Goal: Task Accomplishment & Management: Use online tool/utility

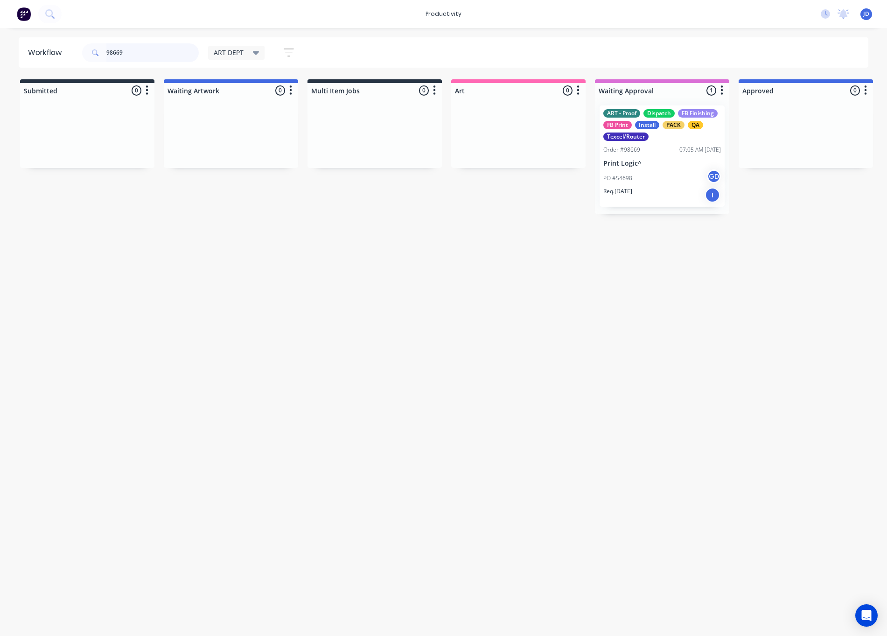
click at [165, 58] on input "98669" at bounding box center [152, 52] width 92 height 19
drag, startPoint x: 166, startPoint y: 52, endPoint x: 78, endPoint y: 47, distance: 87.4
click at [78, 47] on header "Workflow 98669 ART DEPT Save new view None edit ART DEPT (Default) edit Banner …" at bounding box center [444, 52] width 850 height 30
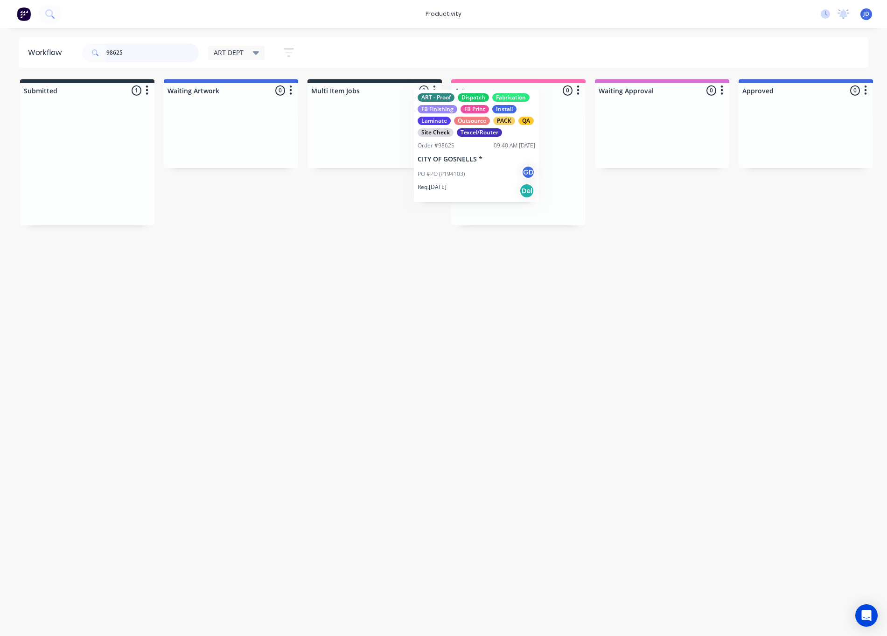
drag, startPoint x: 98, startPoint y: 158, endPoint x: 493, endPoint y: 148, distance: 394.7
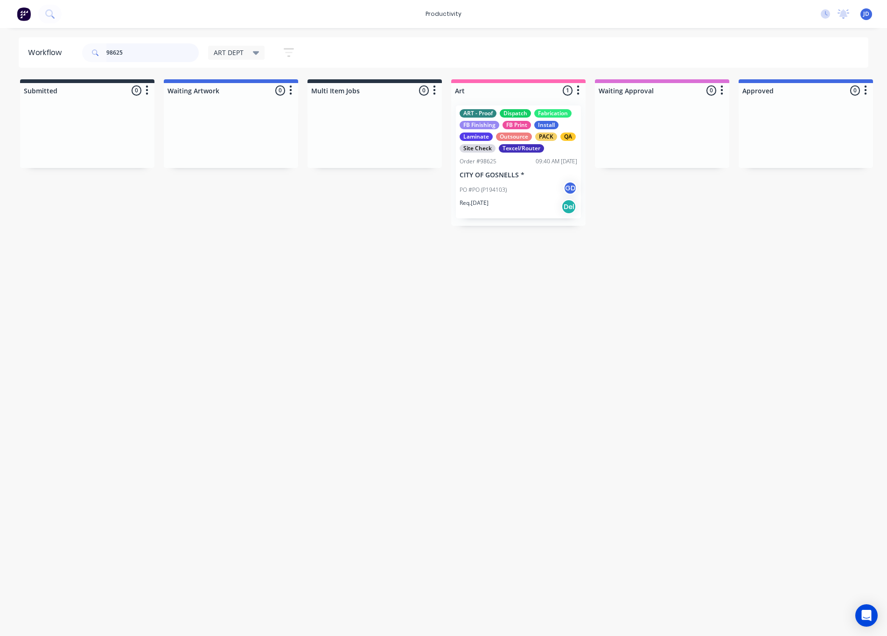
drag, startPoint x: 165, startPoint y: 54, endPoint x: 87, endPoint y: 46, distance: 78.3
click at [87, 46] on div "98625" at bounding box center [140, 52] width 117 height 19
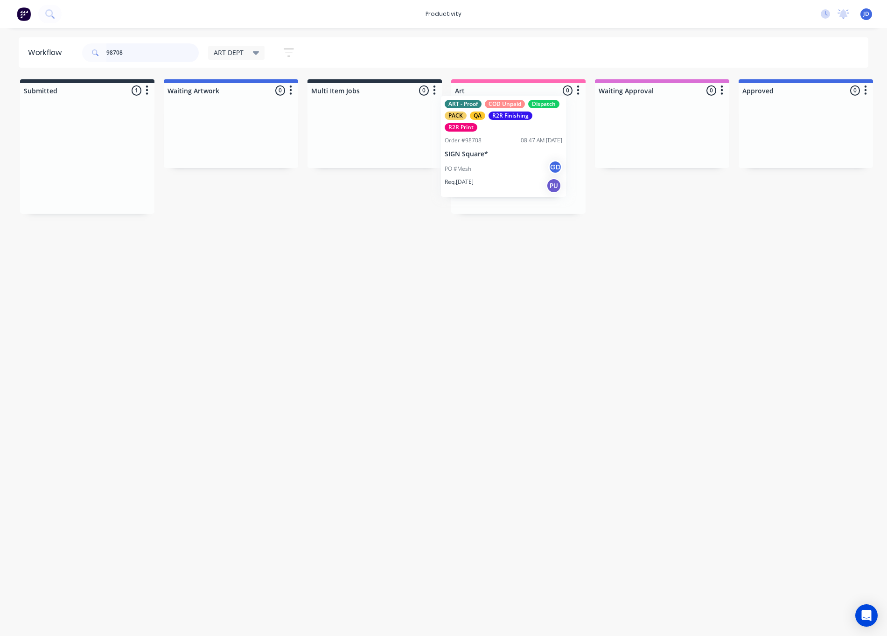
drag, startPoint x: 195, startPoint y: 147, endPoint x: 524, endPoint y: 142, distance: 329.3
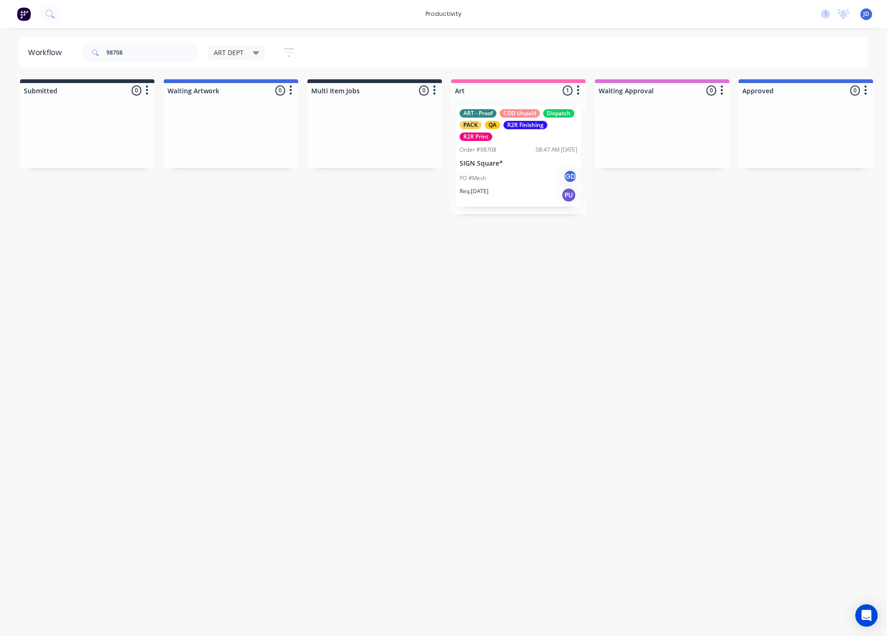
click at [500, 185] on div "PO #Mesh GD" at bounding box center [518, 178] width 118 height 18
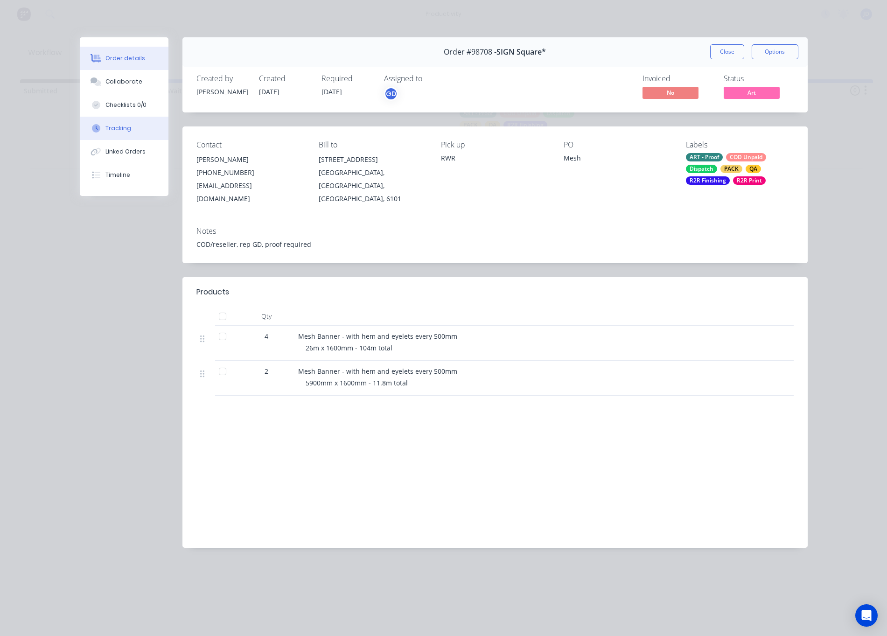
click at [132, 131] on button "Tracking" at bounding box center [124, 128] width 89 height 23
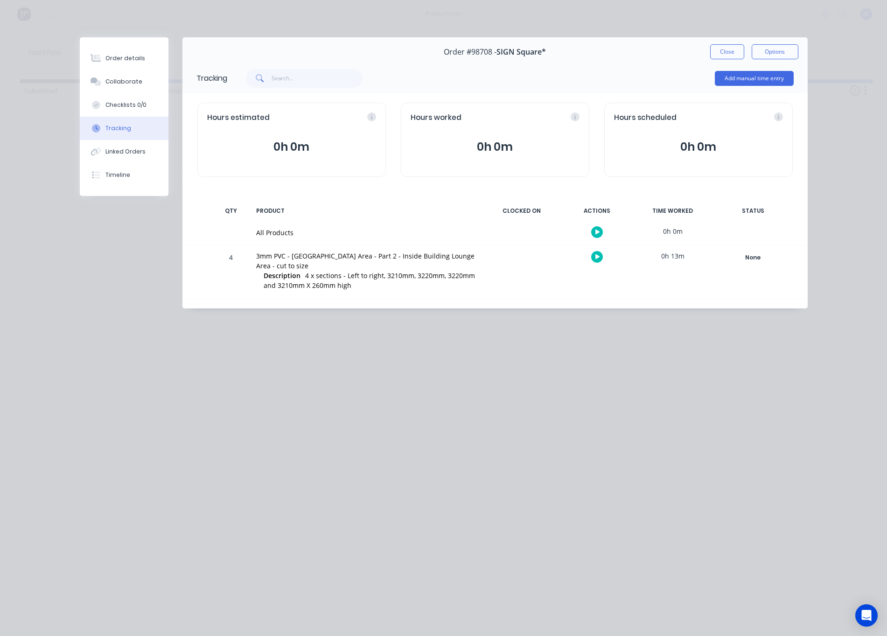
click at [132, 131] on button "Tracking" at bounding box center [124, 128] width 89 height 23
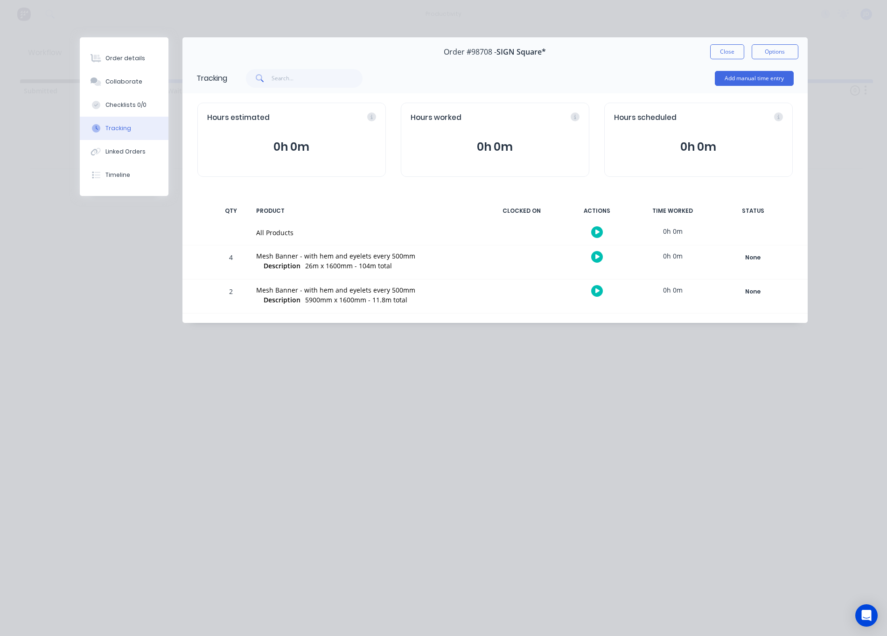
click at [593, 259] on button "button" at bounding box center [597, 257] width 12 height 12
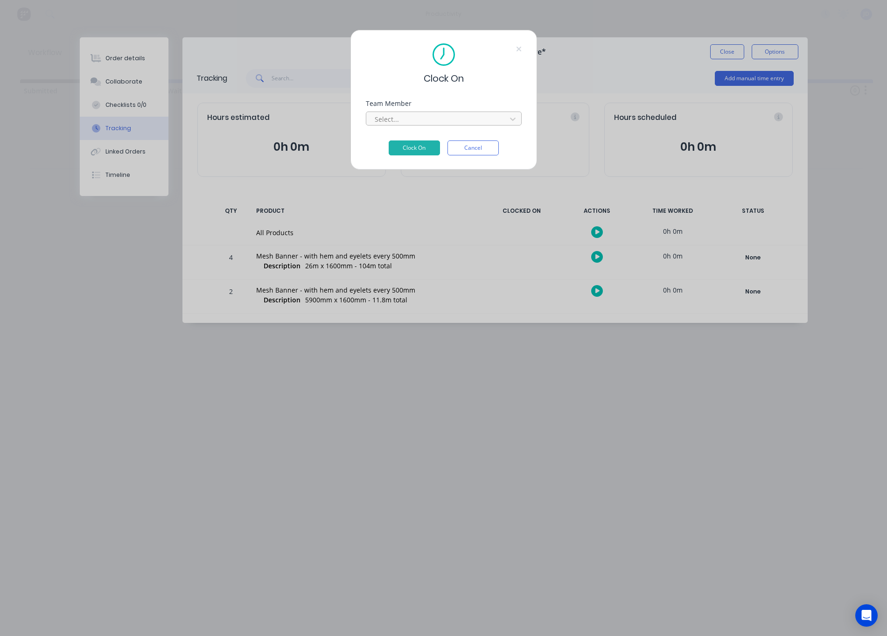
drag, startPoint x: 400, startPoint y: 109, endPoint x: 399, endPoint y: 115, distance: 6.6
click at [400, 109] on div "Team Member Select..." at bounding box center [444, 112] width 156 height 25
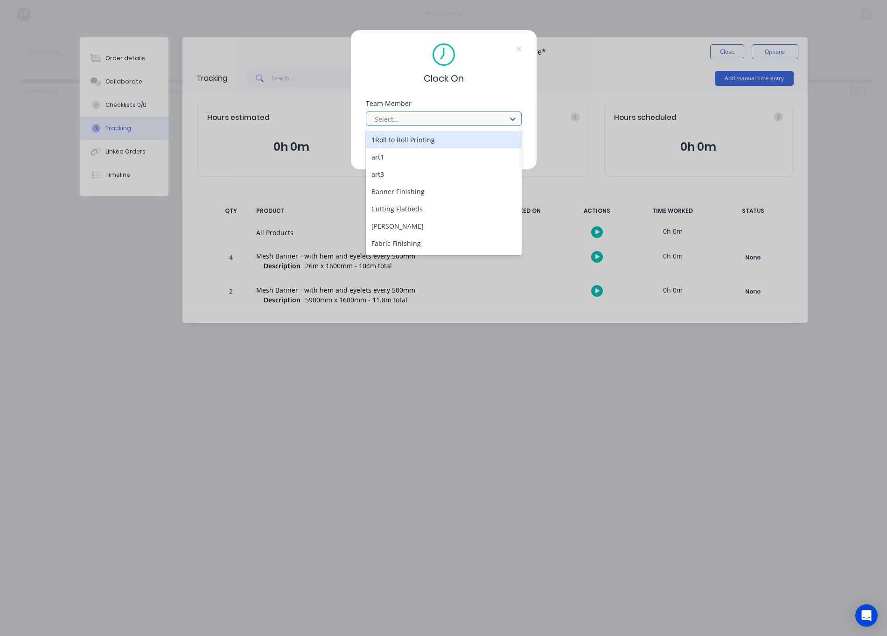
click at [399, 115] on div at bounding box center [438, 119] width 128 height 12
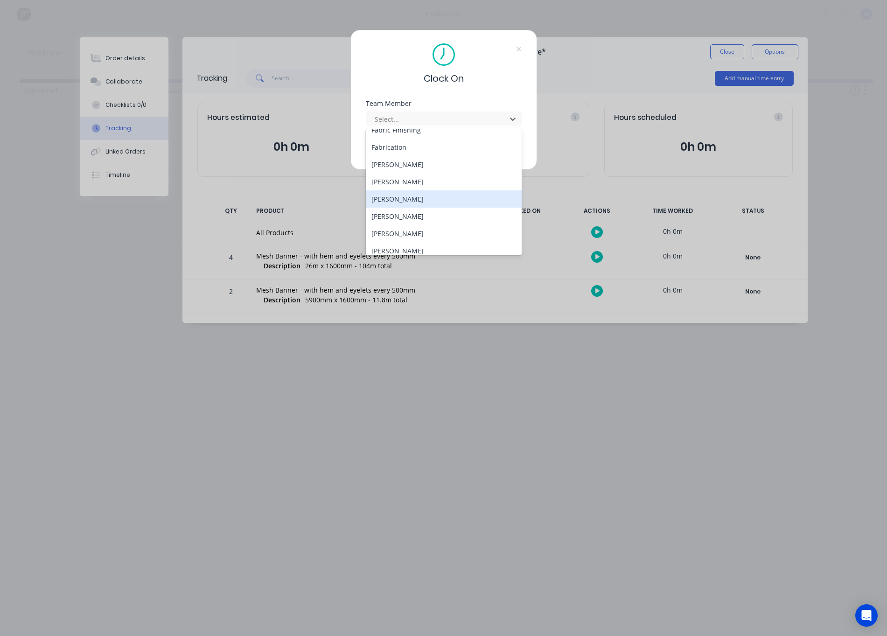
scroll to position [116, 0]
click at [391, 185] on div "[PERSON_NAME]" at bounding box center [444, 178] width 156 height 17
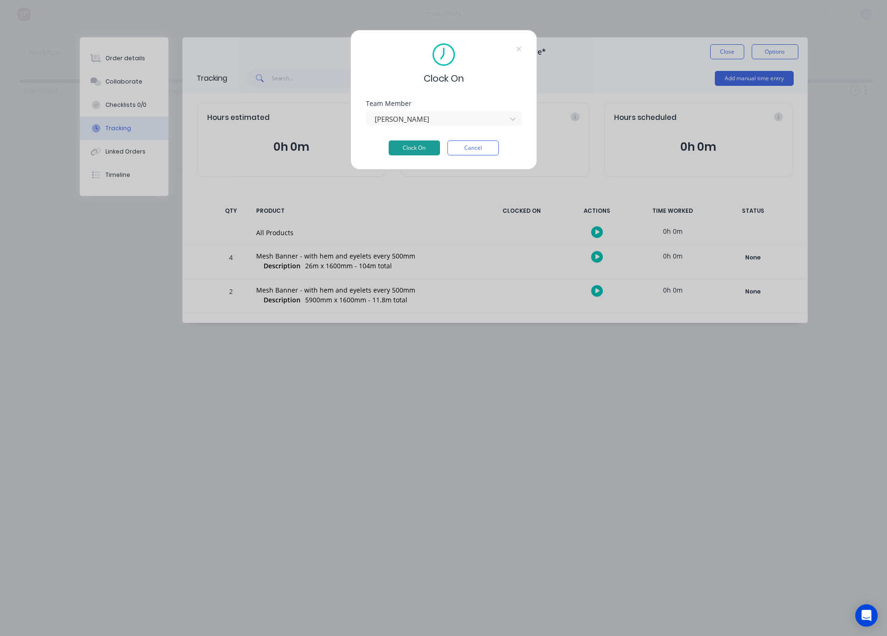
click at [405, 148] on button "Clock On" at bounding box center [413, 147] width 51 height 15
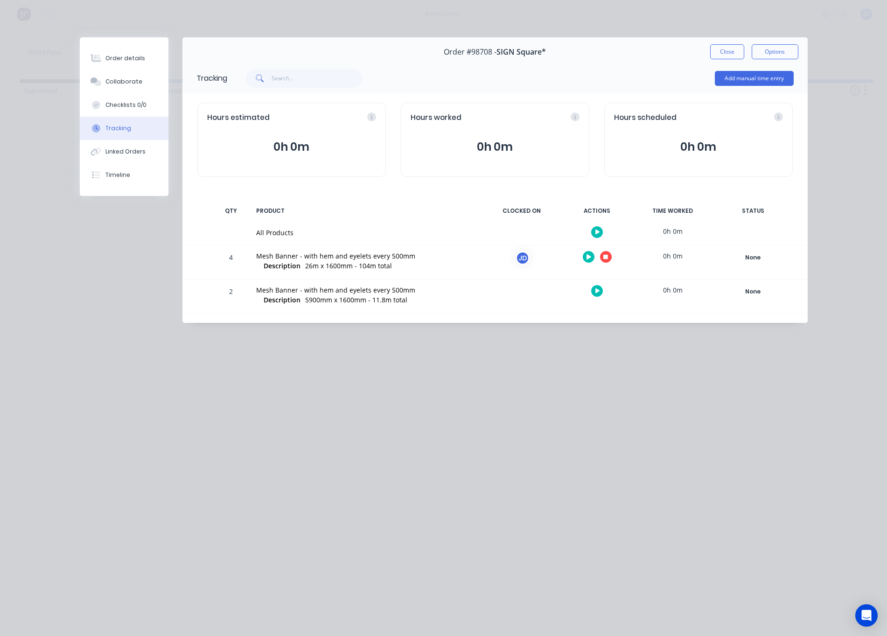
click at [602, 257] on button "button" at bounding box center [606, 257] width 12 height 12
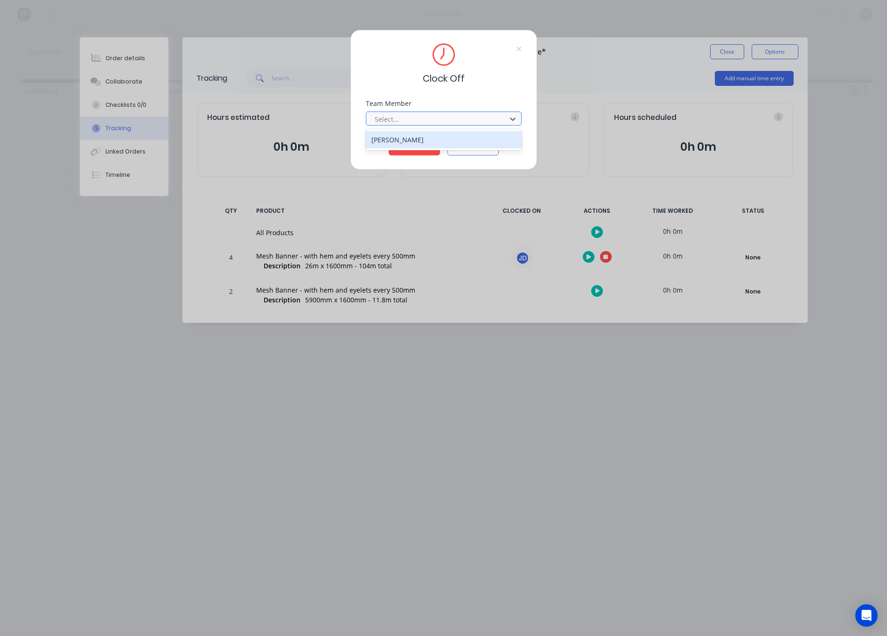
click at [394, 125] on div "Select..." at bounding box center [437, 119] width 133 height 14
click at [395, 138] on div "[PERSON_NAME]" at bounding box center [444, 139] width 156 height 17
click at [406, 146] on button "Clock Off" at bounding box center [413, 147] width 51 height 15
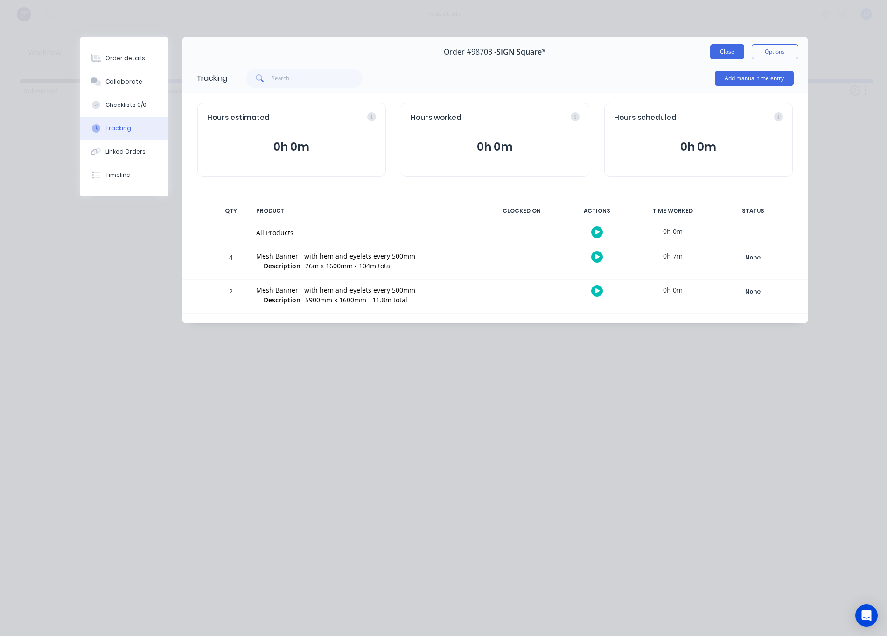
click at [733, 53] on button "Close" at bounding box center [727, 51] width 34 height 15
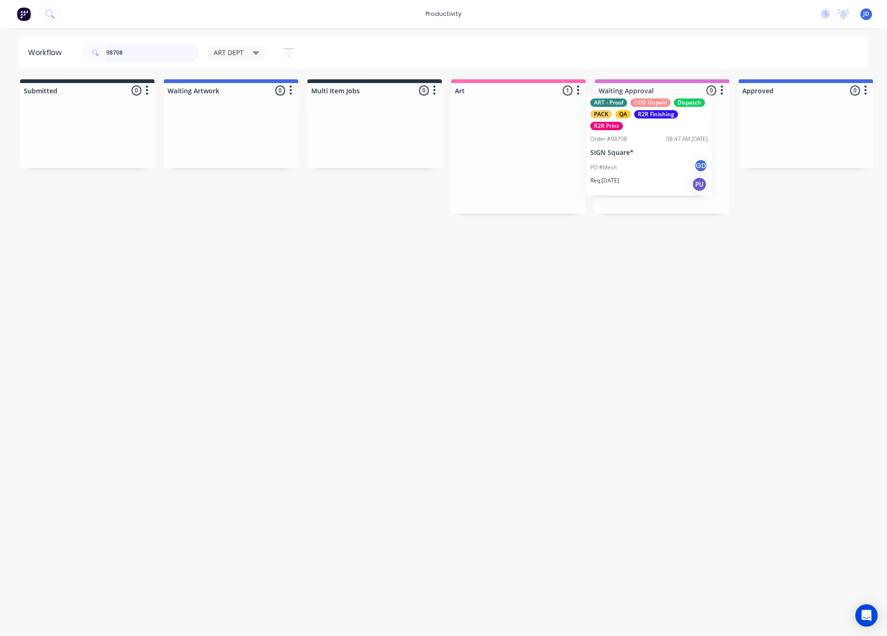
drag, startPoint x: 560, startPoint y: 152, endPoint x: 678, endPoint y: 144, distance: 117.8
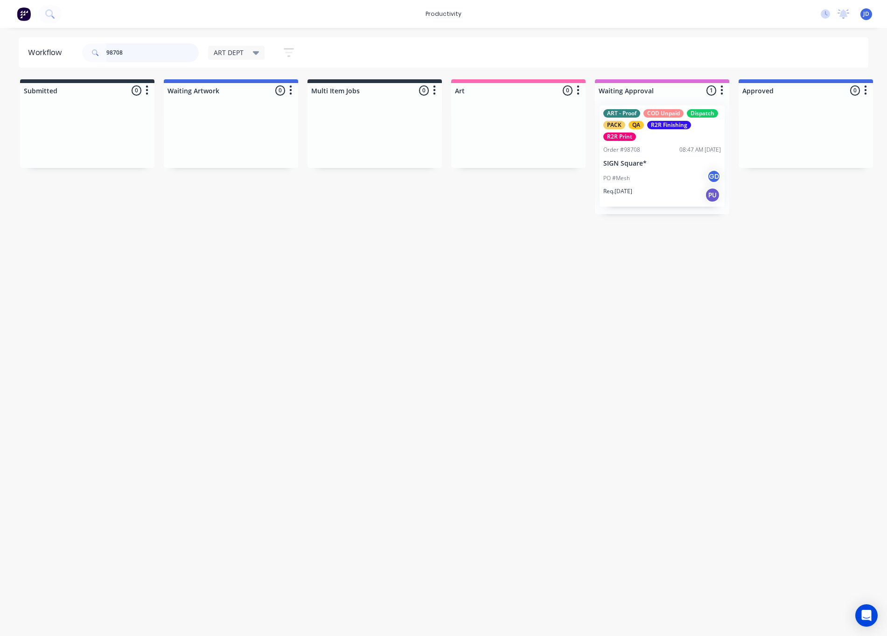
drag, startPoint x: 100, startPoint y: 49, endPoint x: 58, endPoint y: 42, distance: 43.0
click at [58, 42] on header "Workflow 98708 ART DEPT Save new view None edit ART DEPT (Default) edit Banner …" at bounding box center [444, 52] width 850 height 30
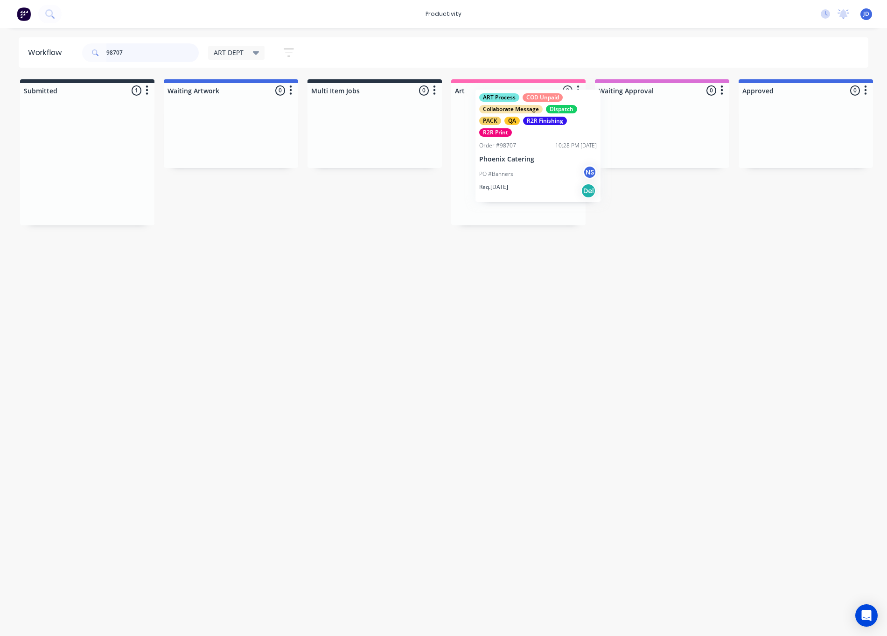
drag, startPoint x: 86, startPoint y: 198, endPoint x: 538, endPoint y: 181, distance: 452.7
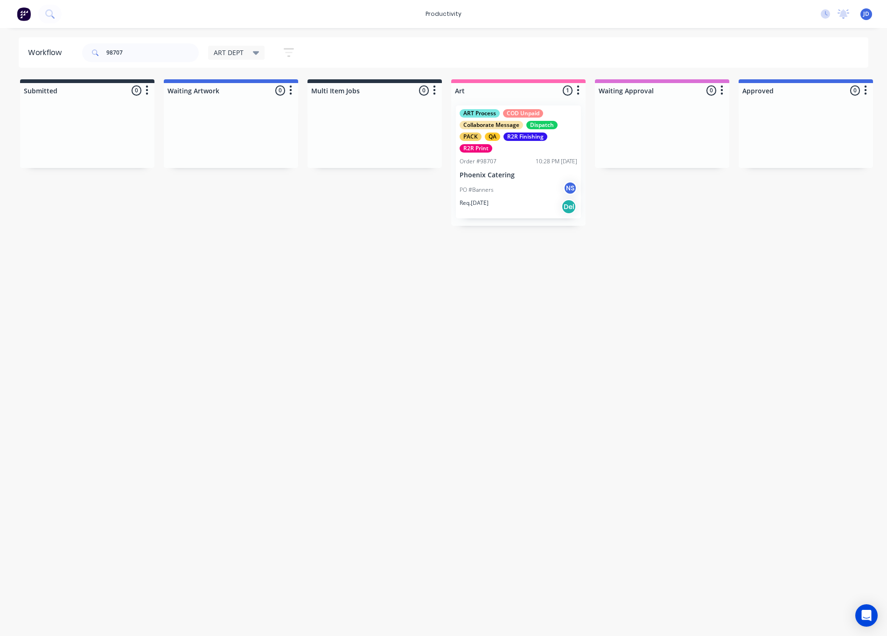
click at [521, 194] on div "PO #Banners NS" at bounding box center [518, 190] width 118 height 18
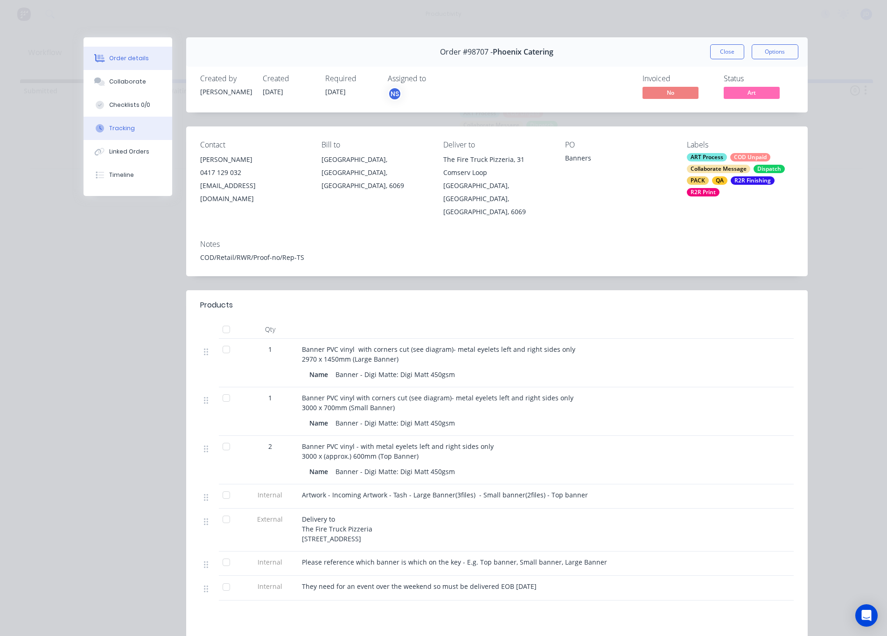
click at [133, 124] on button "Tracking" at bounding box center [127, 128] width 89 height 23
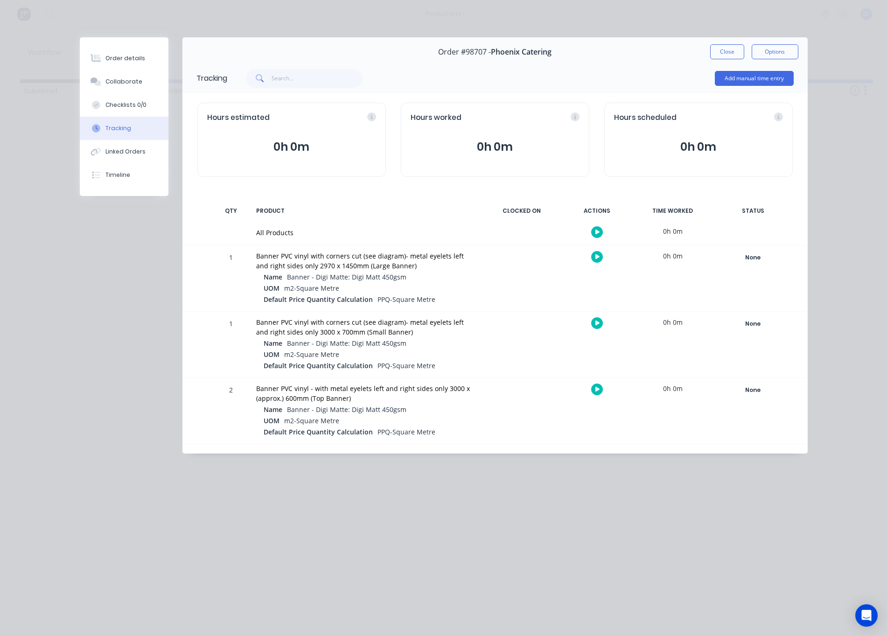
click at [604, 257] on div at bounding box center [597, 256] width 70 height 23
click at [595, 257] on icon "button" at bounding box center [597, 256] width 5 height 5
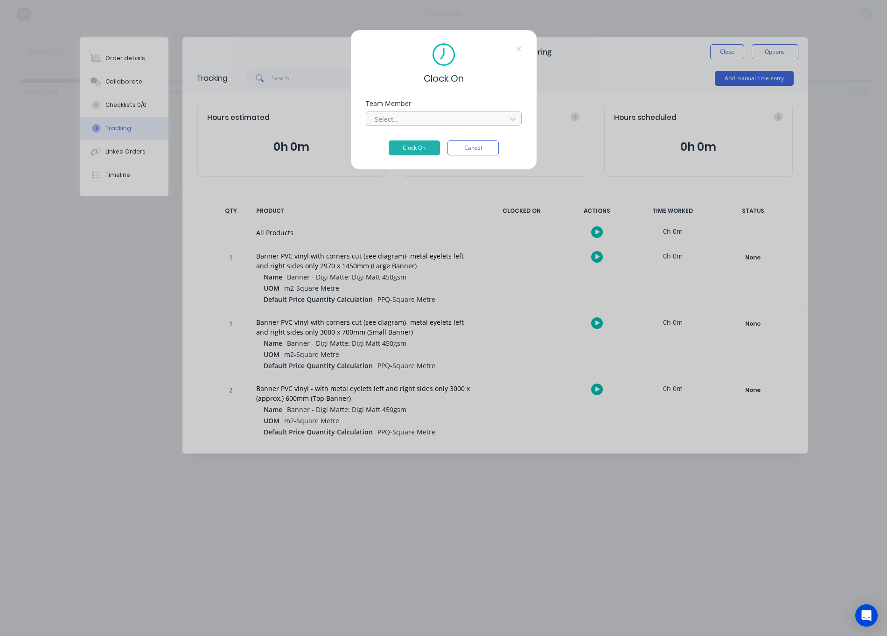
click at [382, 121] on div "Select..." at bounding box center [438, 119] width 126 height 10
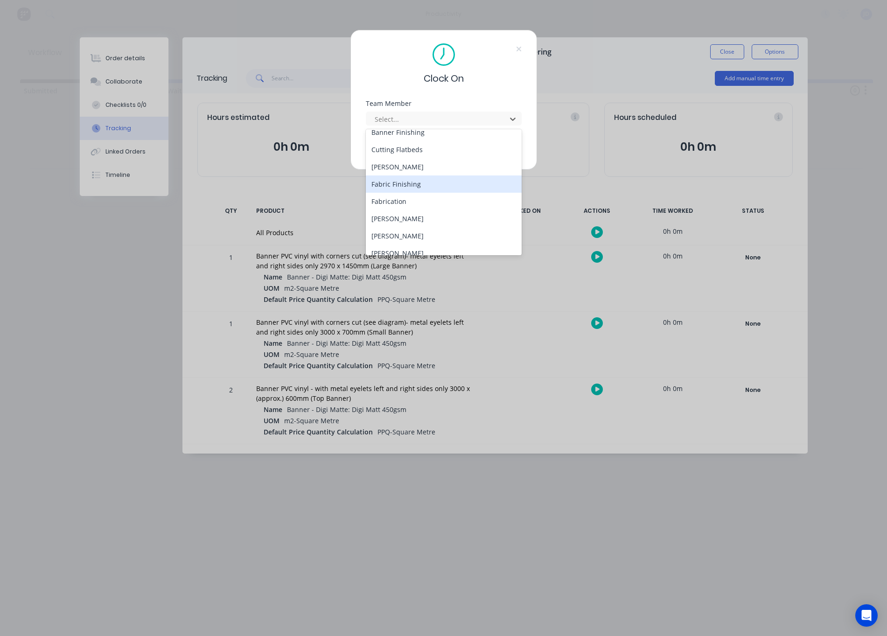
scroll to position [63, 0]
click at [393, 235] on div "[PERSON_NAME]" at bounding box center [444, 231] width 156 height 17
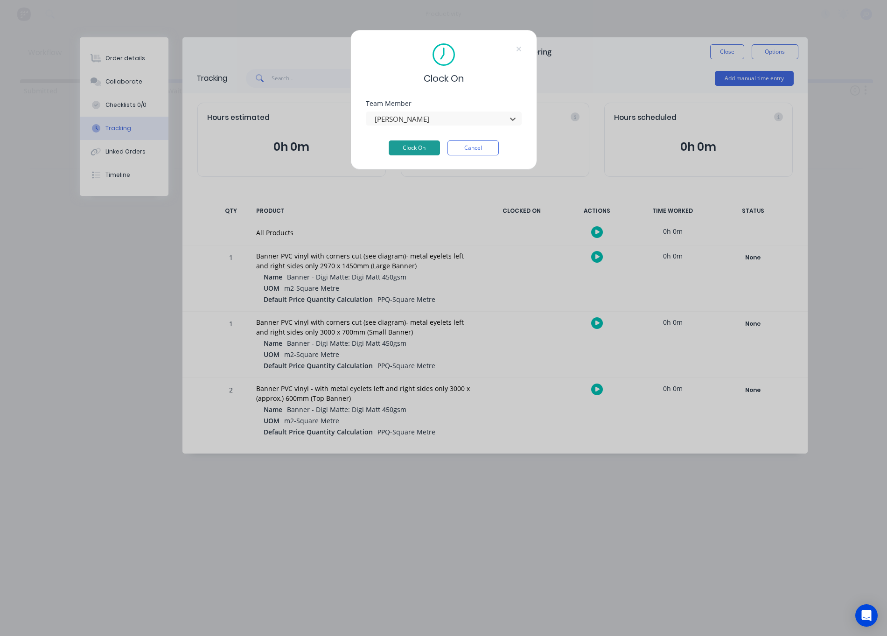
click at [407, 152] on button "Clock On" at bounding box center [413, 147] width 51 height 15
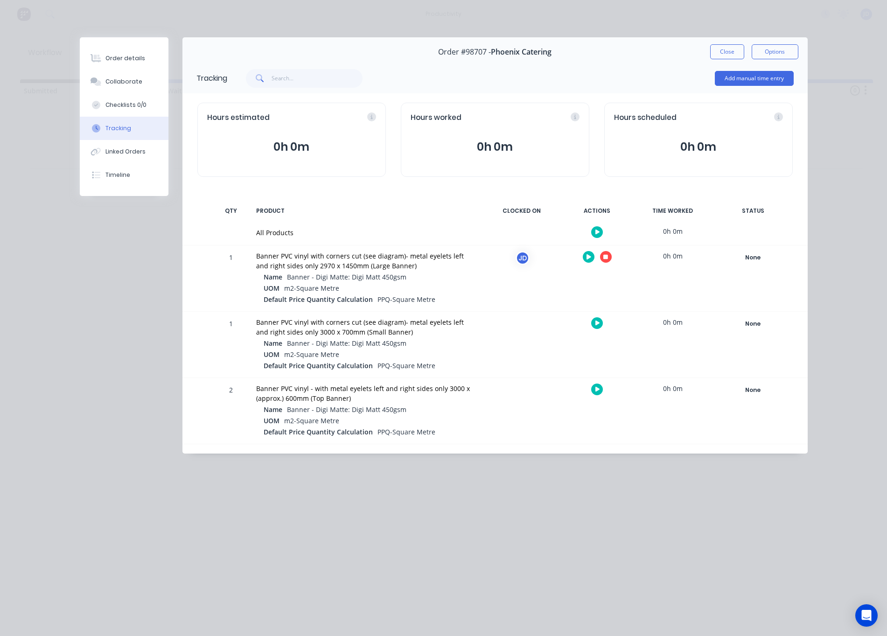
click at [605, 258] on icon "button" at bounding box center [605, 257] width 5 height 5
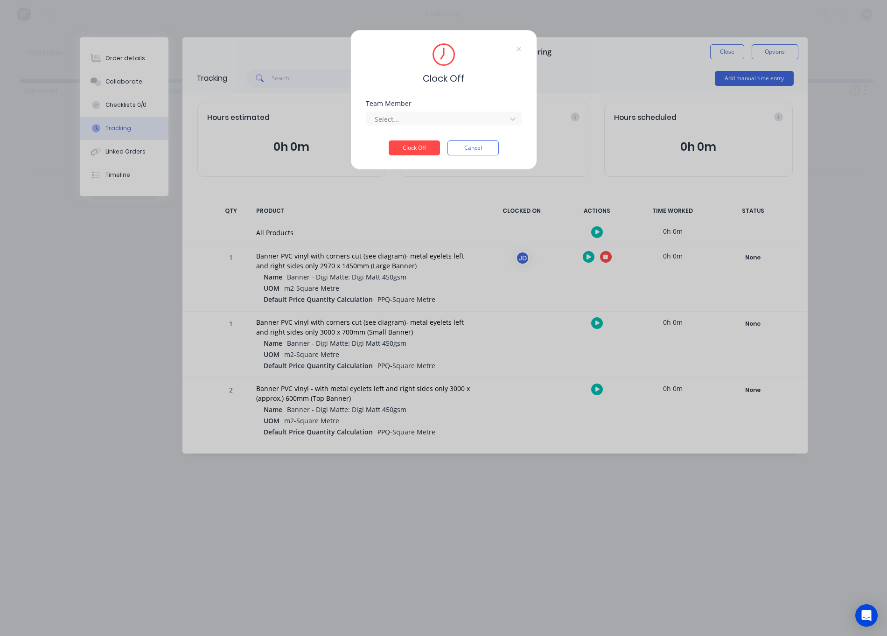
click at [410, 129] on div "Team Member Select..." at bounding box center [444, 120] width 156 height 40
click at [405, 125] on div at bounding box center [438, 119] width 128 height 12
click at [399, 147] on div "[PERSON_NAME]" at bounding box center [444, 139] width 156 height 17
click at [416, 150] on button "Clock Off" at bounding box center [413, 147] width 51 height 15
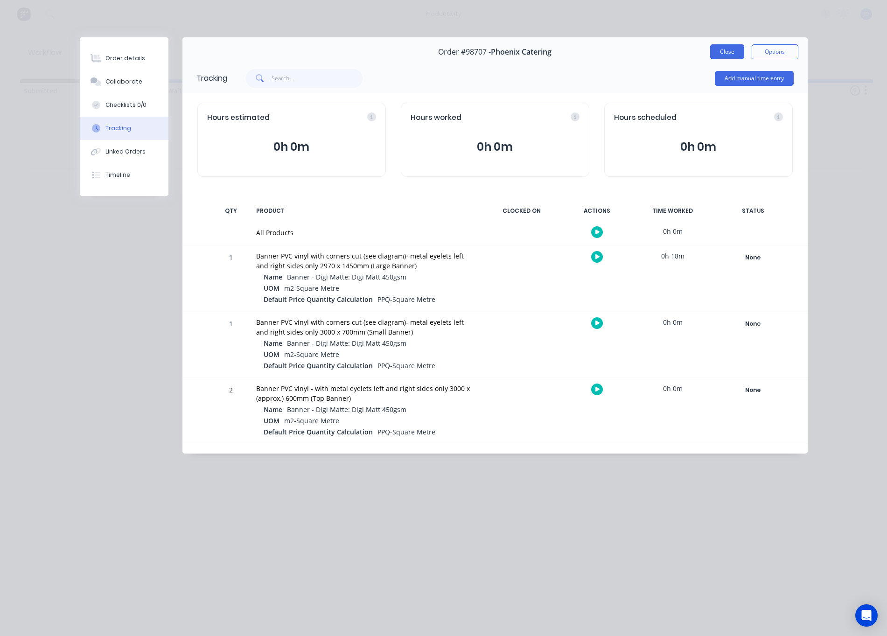
click at [723, 53] on button "Close" at bounding box center [727, 51] width 34 height 15
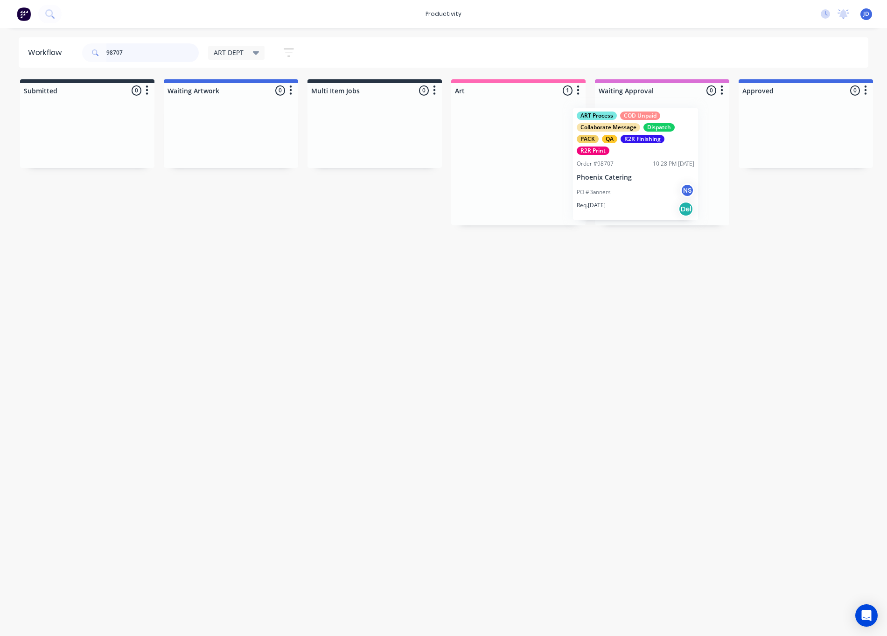
drag, startPoint x: 513, startPoint y: 144, endPoint x: 637, endPoint y: 146, distance: 124.1
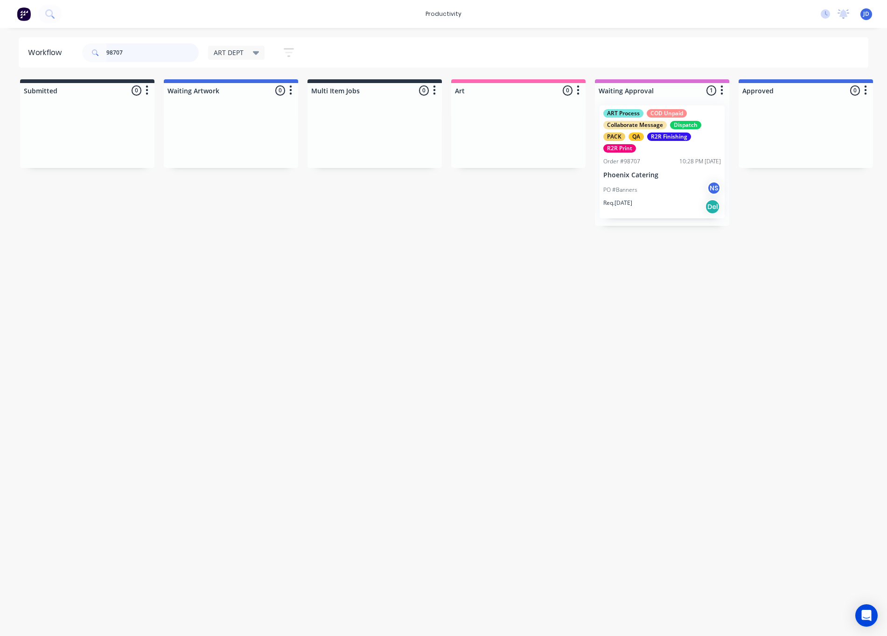
drag, startPoint x: 79, startPoint y: 46, endPoint x: 58, endPoint y: 44, distance: 21.5
click at [58, 44] on header "Workflow 98707 ART DEPT Save new view None edit ART DEPT (Default) edit Banner …" at bounding box center [444, 52] width 850 height 30
click at [149, 53] on input "98707" at bounding box center [152, 52] width 92 height 19
drag, startPoint x: 132, startPoint y: 53, endPoint x: 108, endPoint y: 48, distance: 25.3
click at [108, 48] on input "98707" at bounding box center [152, 52] width 92 height 19
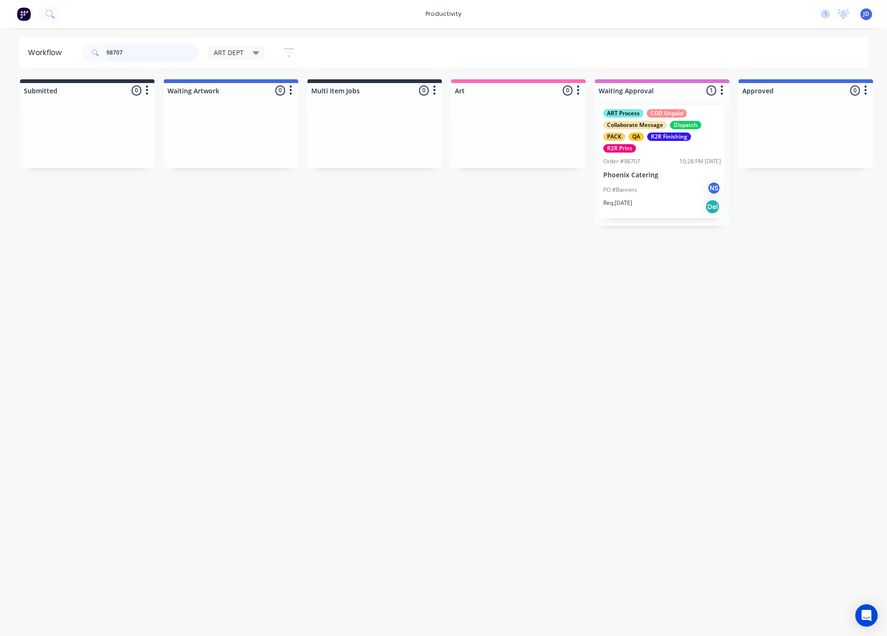
drag, startPoint x: 157, startPoint y: 50, endPoint x: 72, endPoint y: 49, distance: 85.4
click at [72, 49] on header "Workflow 98707 ART DEPT Save new view None edit ART DEPT (Default) edit Banner …" at bounding box center [444, 52] width 850 height 30
click at [812, 176] on div "Workflow 98702 ART DEPT Save new view None edit ART DEPT (Default) edit Banner …" at bounding box center [443, 327] width 887 height 580
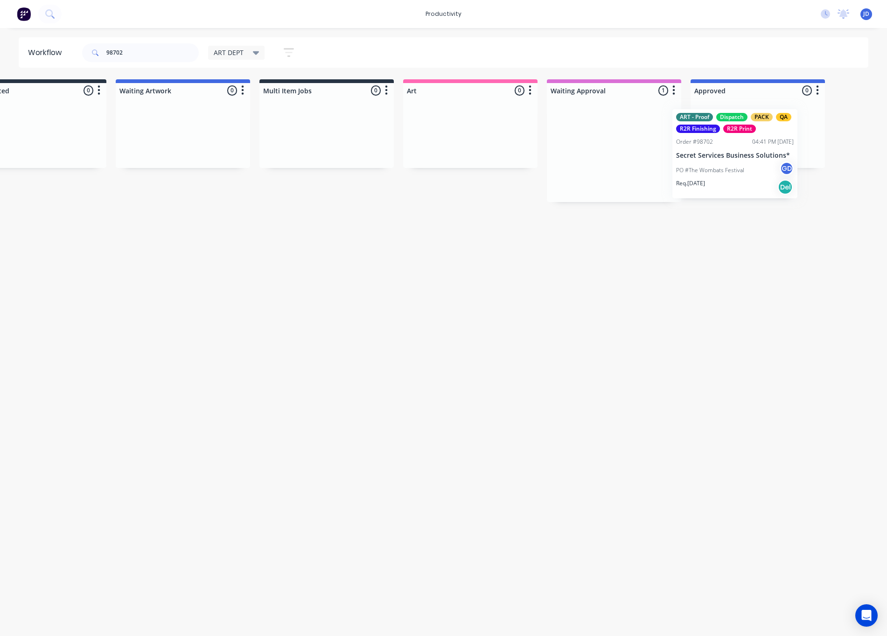
drag, startPoint x: 664, startPoint y: 167, endPoint x: 777, endPoint y: 167, distance: 112.9
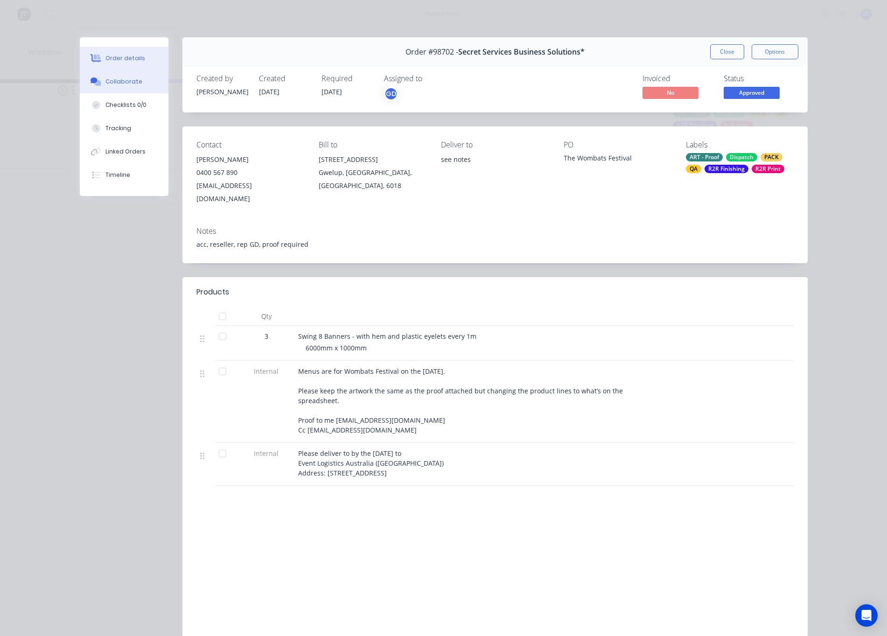
click at [129, 82] on div "Collaborate" at bounding box center [123, 81] width 37 height 8
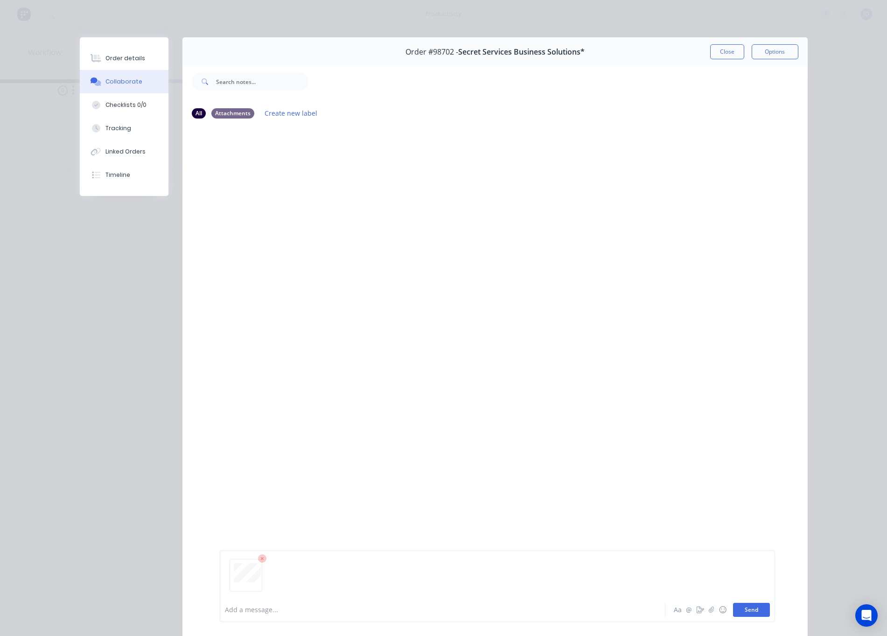
click at [749, 605] on button "Send" at bounding box center [751, 610] width 37 height 14
click at [721, 54] on button "Close" at bounding box center [727, 51] width 34 height 15
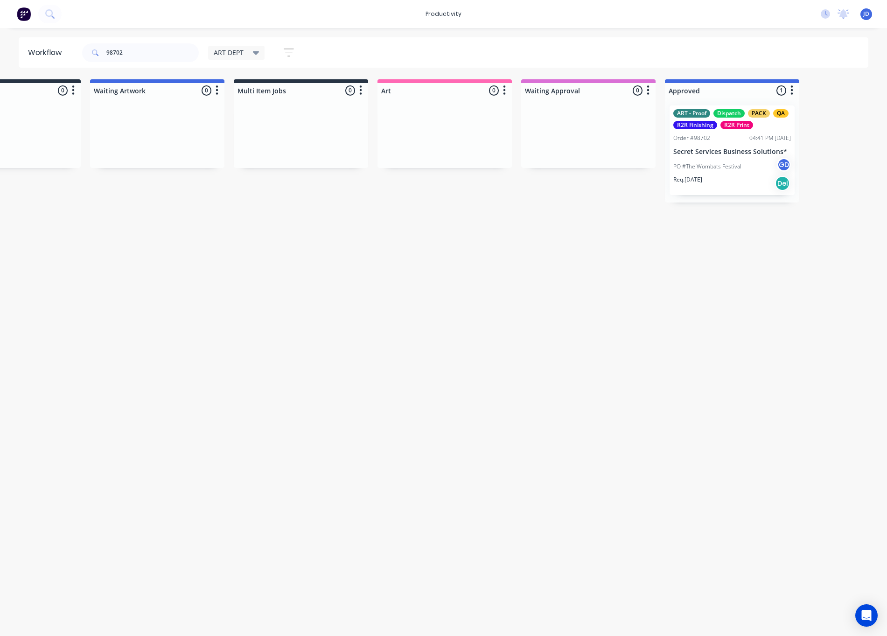
click at [567, 213] on div "Workflow 98702 ART DEPT Save new view None edit ART DEPT (Default) edit Banner …" at bounding box center [369, 327] width 887 height 580
drag, startPoint x: 133, startPoint y: 50, endPoint x: 38, endPoint y: 48, distance: 95.6
click at [38, 48] on header "Workflow 98702 ART DEPT Save new view None edit ART DEPT (Default) edit Banner …" at bounding box center [444, 52] width 850 height 30
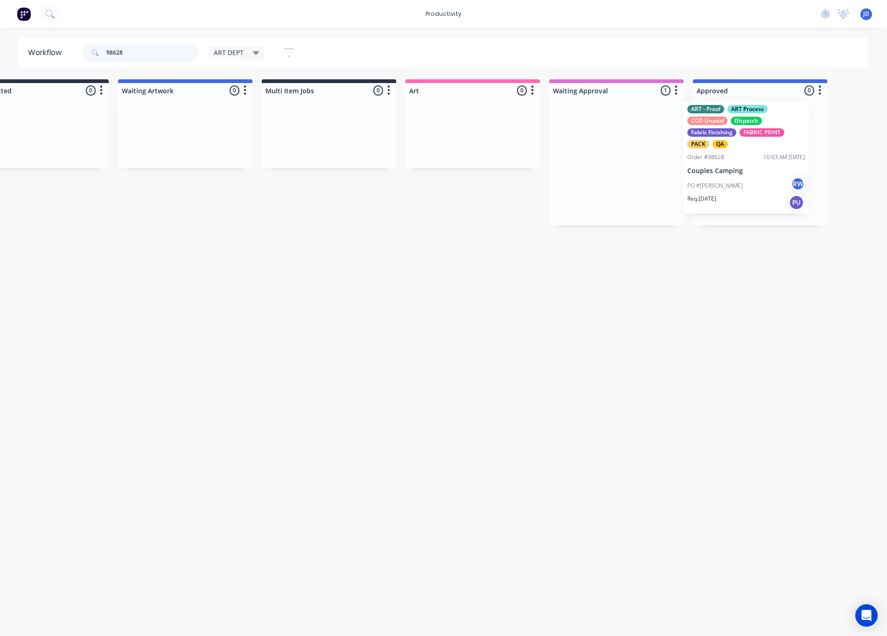
drag, startPoint x: 632, startPoint y: 153, endPoint x: 723, endPoint y: 153, distance: 90.9
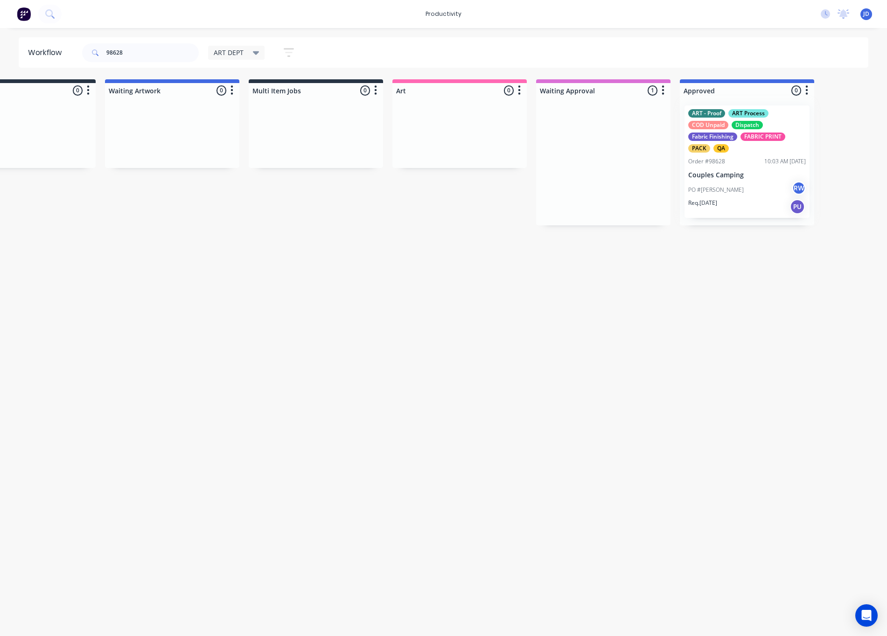
click at [721, 171] on div at bounding box center [747, 161] width 134 height 127
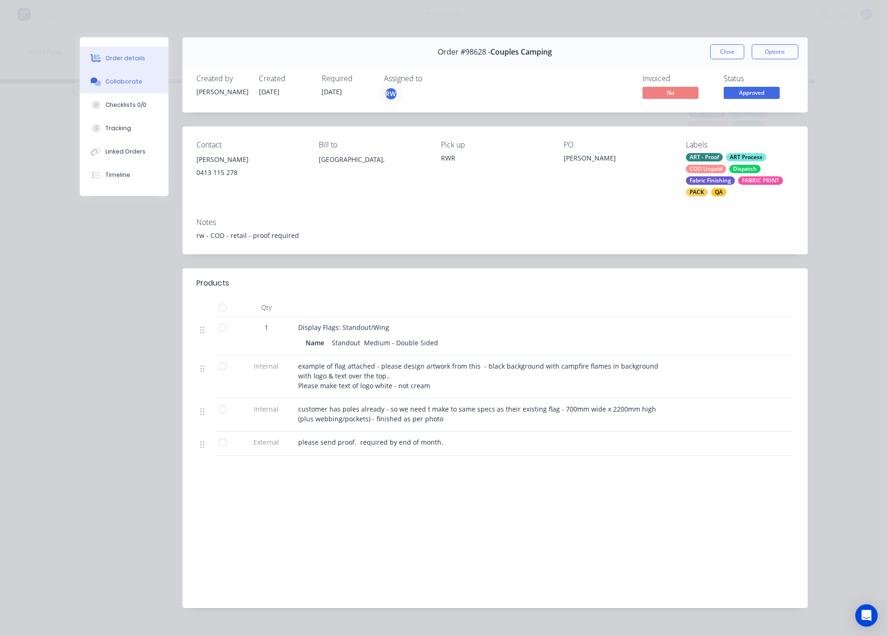
click at [112, 90] on button "Collaborate" at bounding box center [124, 81] width 89 height 23
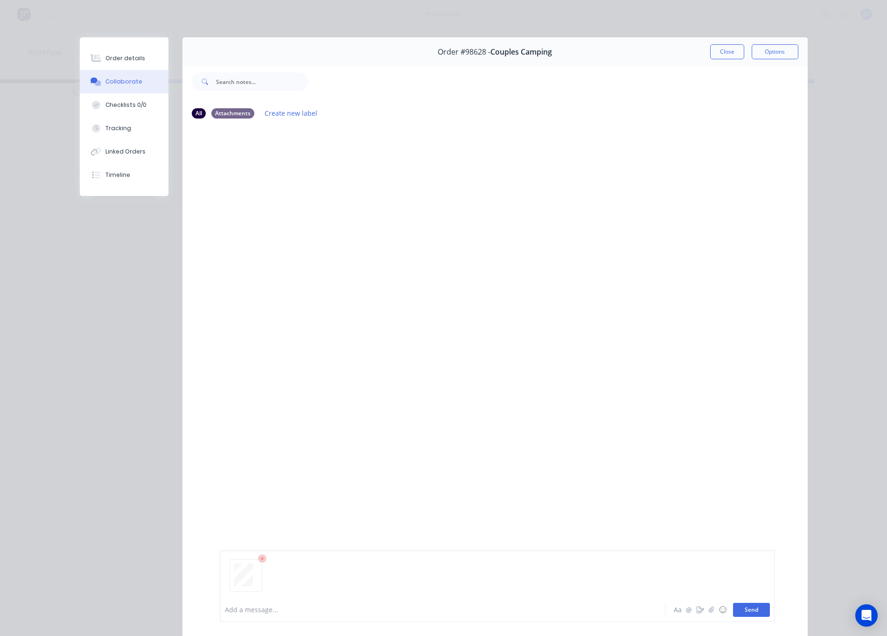
click at [760, 609] on button "Send" at bounding box center [751, 610] width 37 height 14
click at [747, 609] on button "Send" at bounding box center [751, 610] width 37 height 14
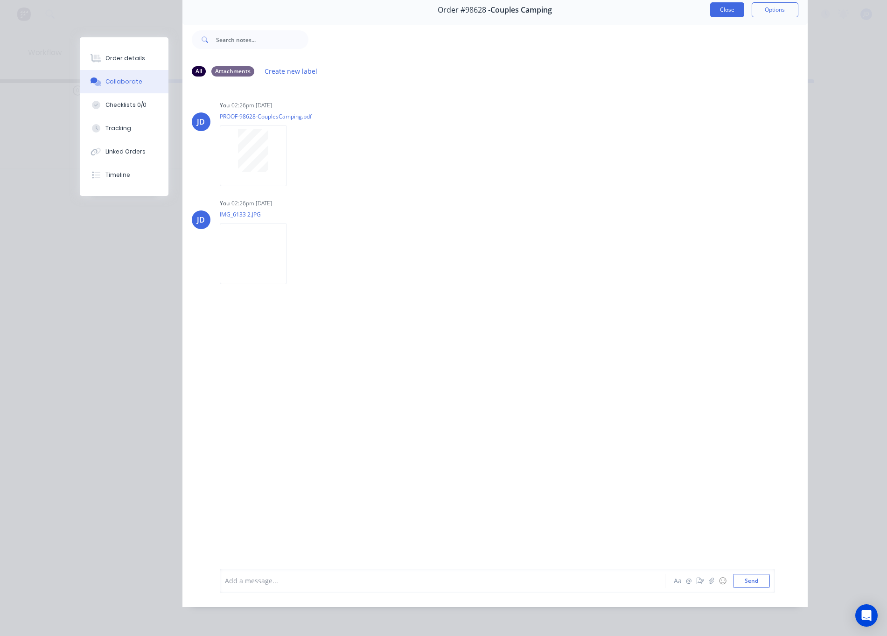
click at [720, 10] on button "Close" at bounding box center [727, 9] width 34 height 15
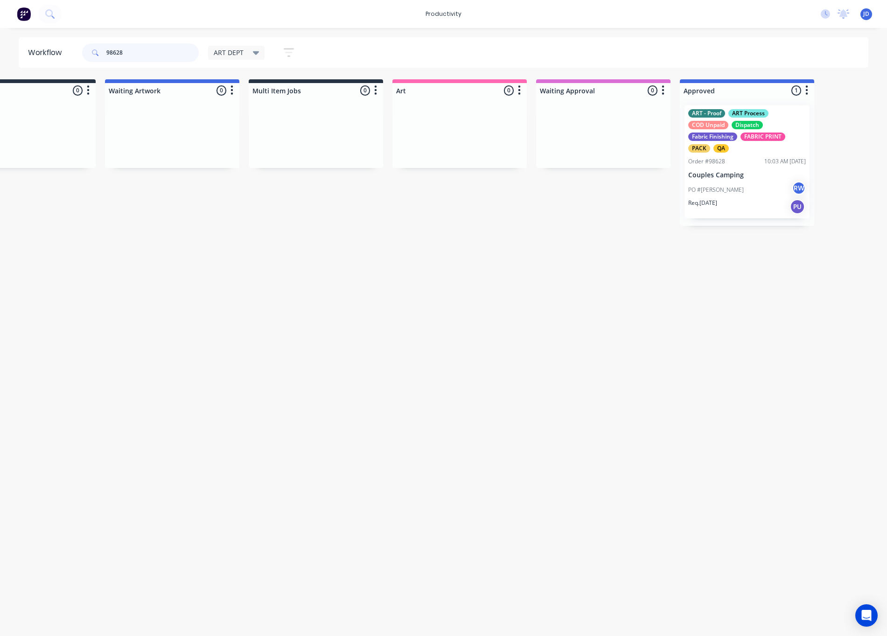
drag, startPoint x: 176, startPoint y: 54, endPoint x: 75, endPoint y: 47, distance: 101.4
click at [75, 47] on header "Workflow 98628 ART DEPT Save new view None edit ART DEPT (Default) edit Banner …" at bounding box center [444, 52] width 850 height 30
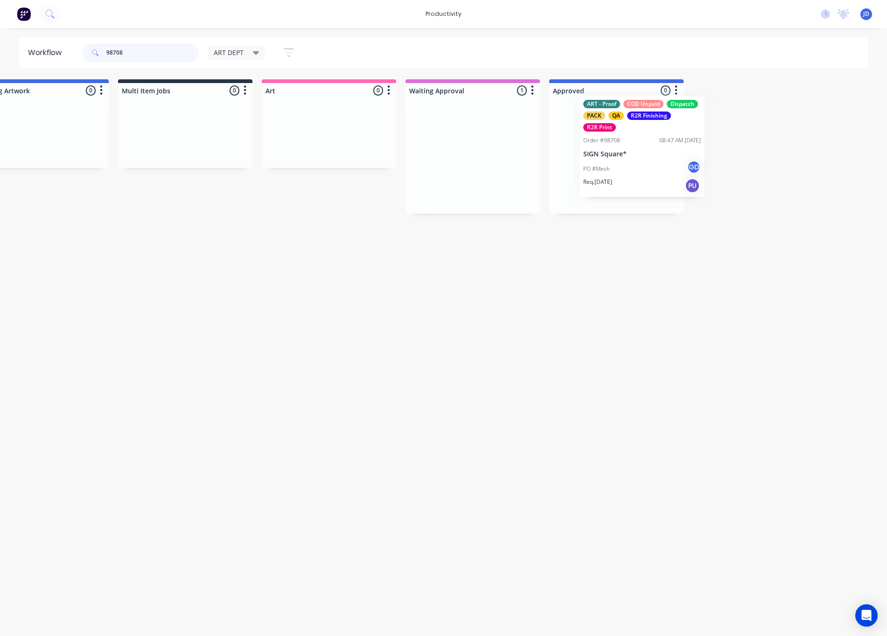
scroll to position [0, 194]
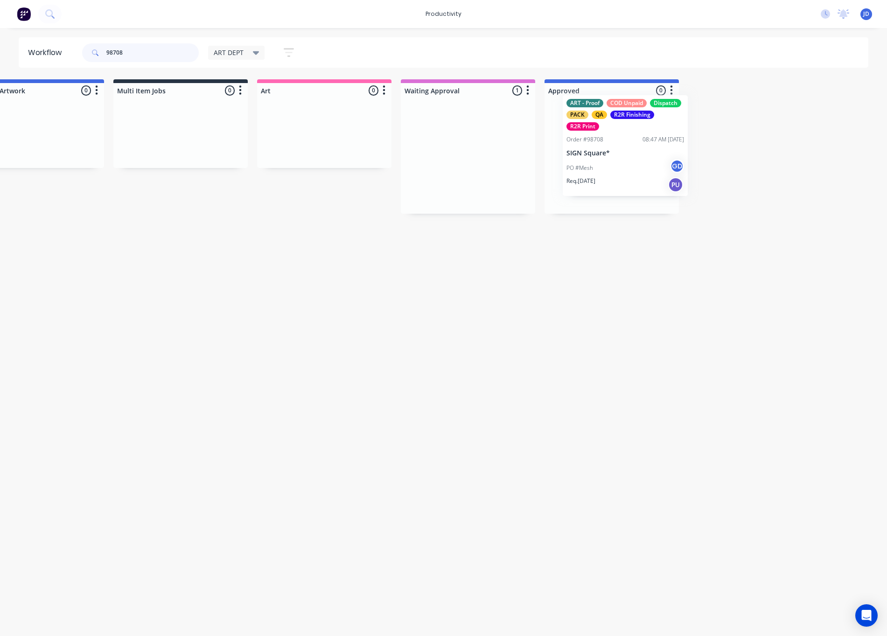
drag, startPoint x: 778, startPoint y: 182, endPoint x: 597, endPoint y: 169, distance: 180.9
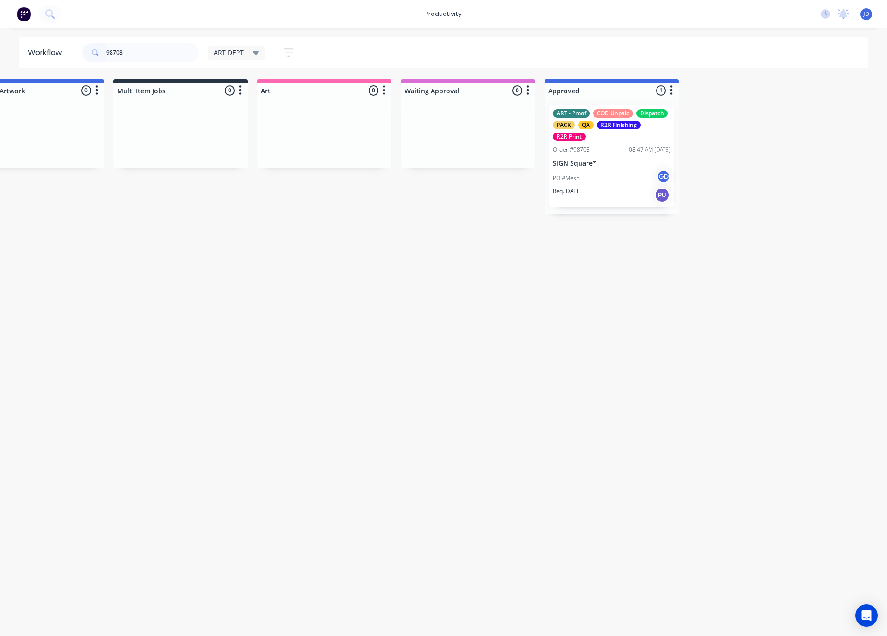
click at [586, 166] on p "SIGN Square*" at bounding box center [612, 164] width 118 height 8
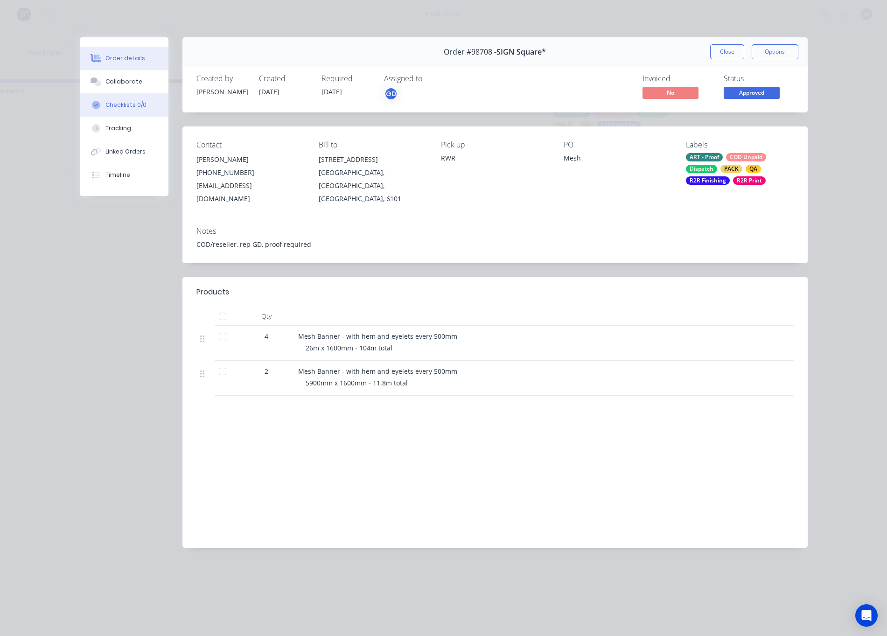
drag, startPoint x: 118, startPoint y: 84, endPoint x: 81, endPoint y: 93, distance: 38.9
click at [118, 84] on div "Collaborate" at bounding box center [123, 81] width 37 height 8
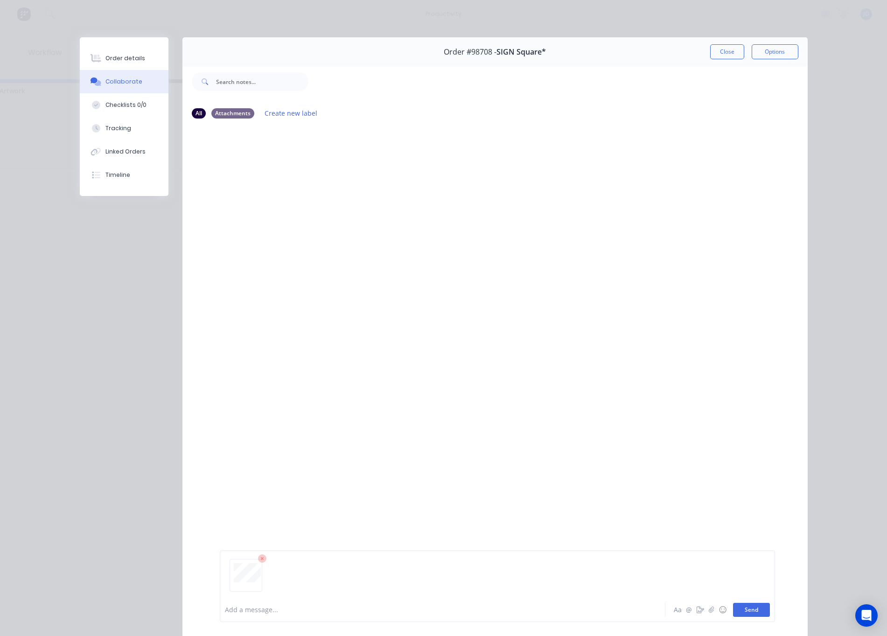
click at [751, 612] on button "Send" at bounding box center [751, 610] width 37 height 14
click at [719, 59] on button "Close" at bounding box center [727, 51] width 34 height 15
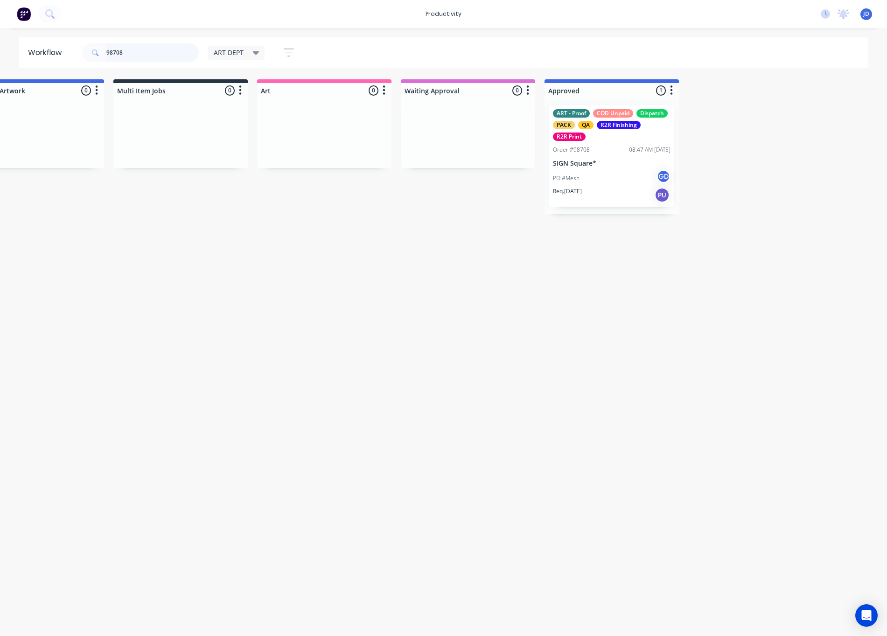
drag, startPoint x: 130, startPoint y: 53, endPoint x: 60, endPoint y: 44, distance: 71.0
click at [60, 44] on header "Workflow 98708 ART DEPT Save new view None edit ART DEPT (Default) edit Banner …" at bounding box center [444, 52] width 850 height 30
type input "98717"
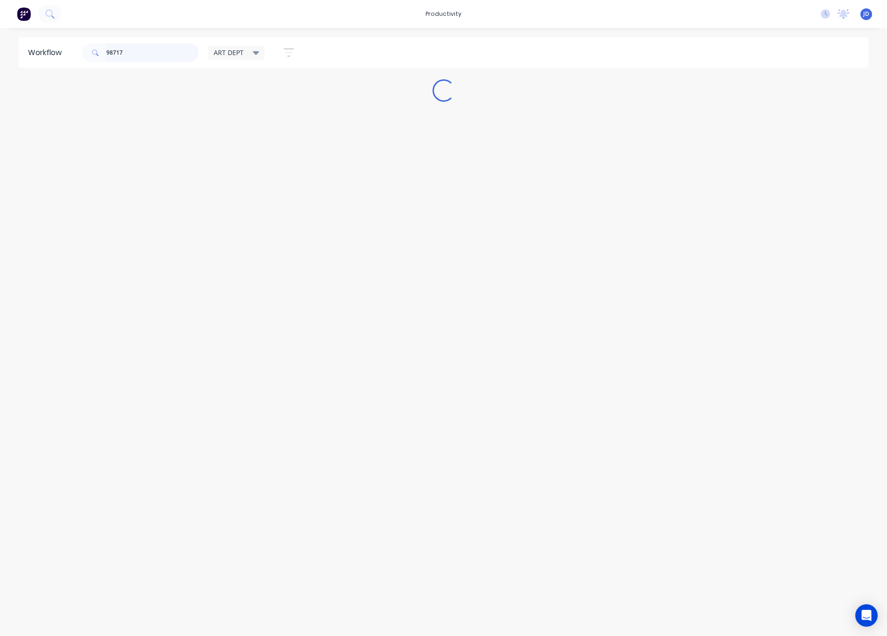
scroll to position [0, 0]
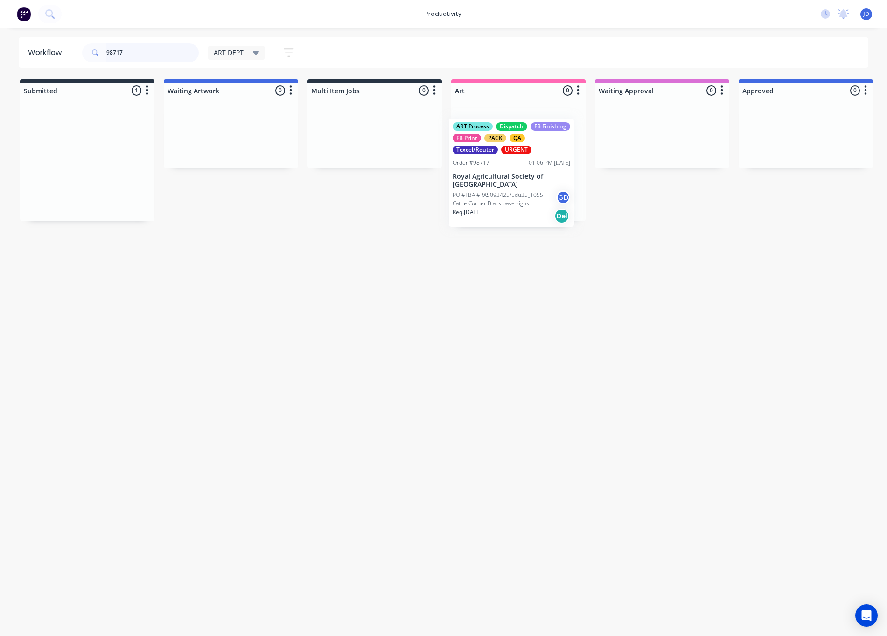
drag, startPoint x: 93, startPoint y: 148, endPoint x: 520, endPoint y: 160, distance: 426.9
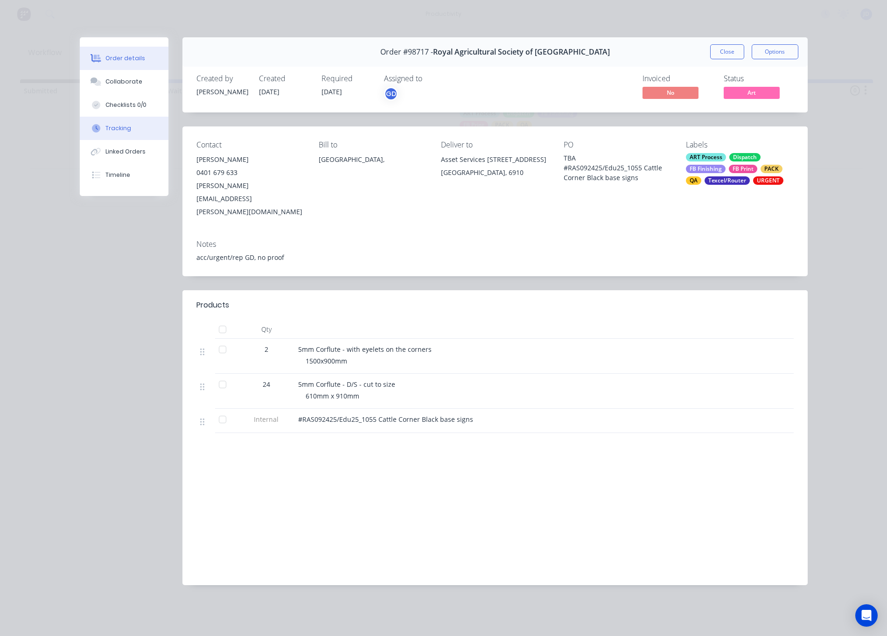
click at [105, 134] on button "Tracking" at bounding box center [124, 128] width 89 height 23
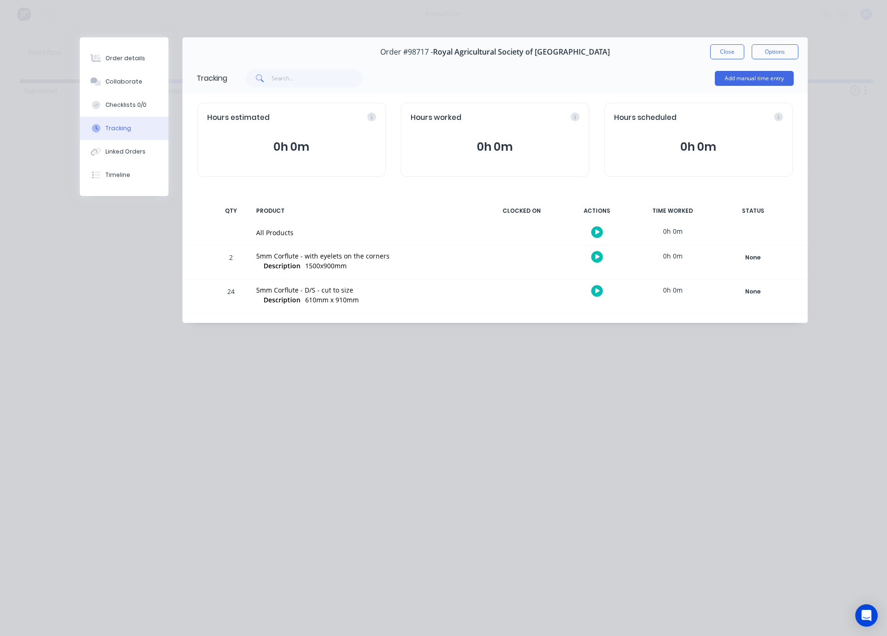
click at [595, 259] on icon "button" at bounding box center [597, 256] width 5 height 5
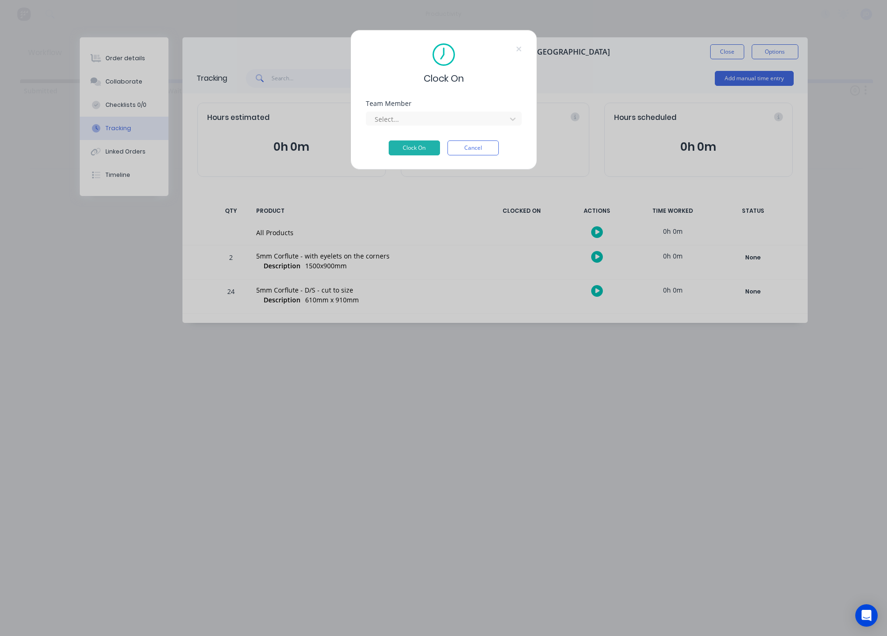
click at [393, 137] on div "Team Member Select..." at bounding box center [444, 120] width 156 height 40
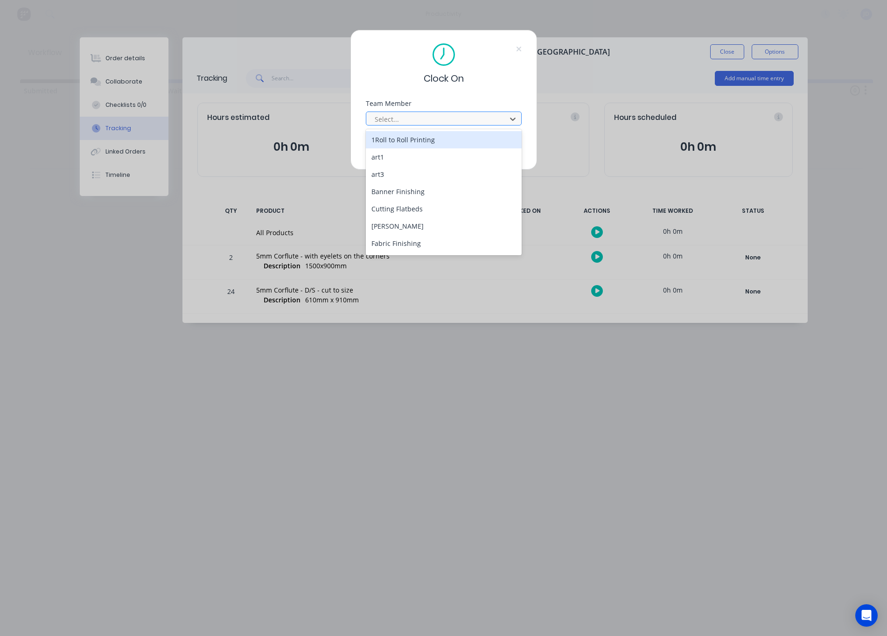
click at [389, 125] on div at bounding box center [438, 119] width 128 height 12
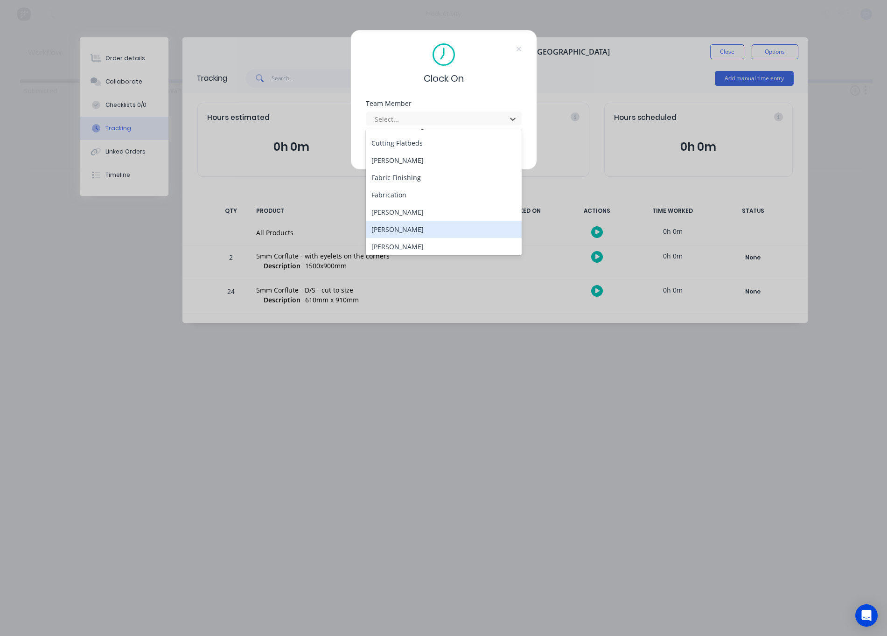
click at [397, 227] on div "[PERSON_NAME]" at bounding box center [444, 229] width 156 height 17
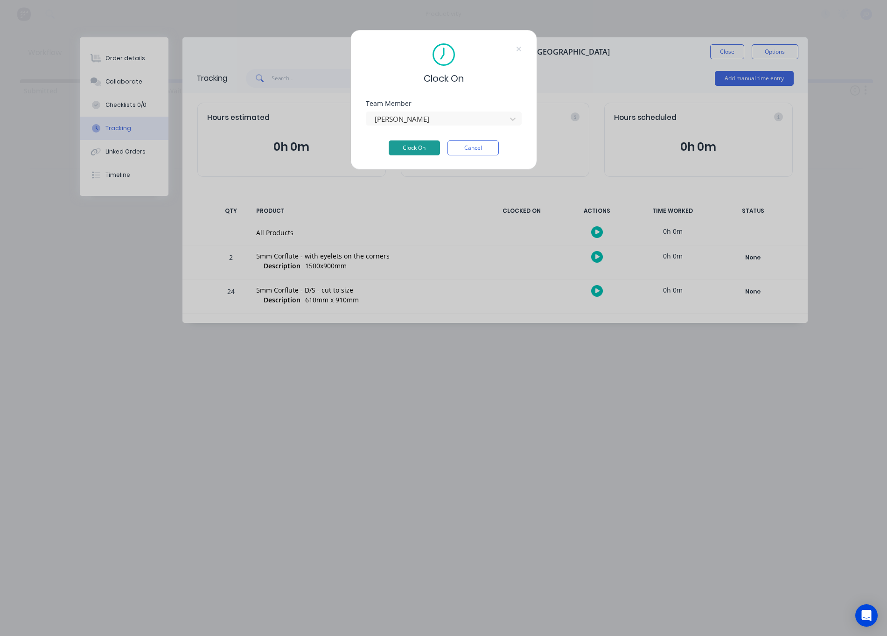
click at [418, 149] on button "Clock On" at bounding box center [413, 147] width 51 height 15
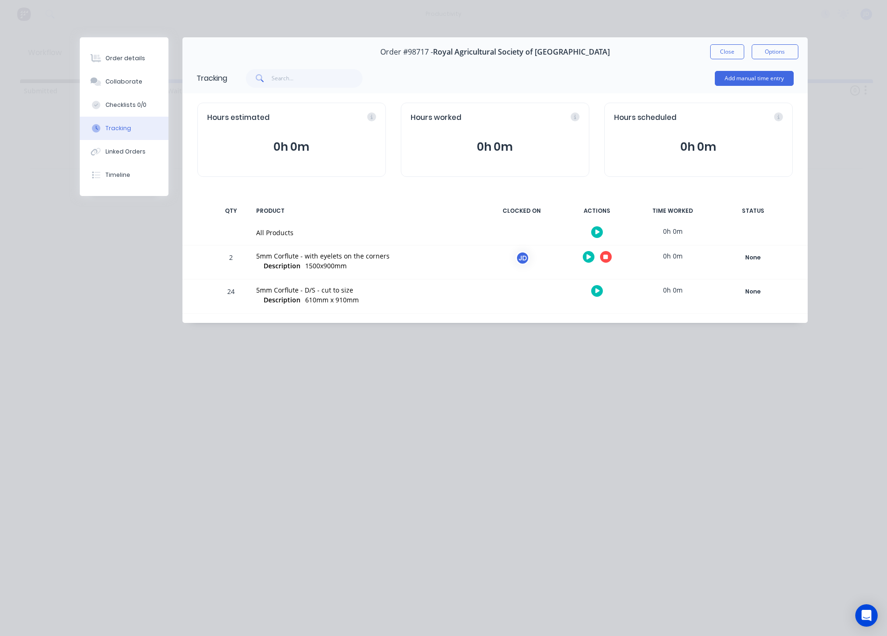
click at [610, 260] on button "button" at bounding box center [606, 257] width 12 height 12
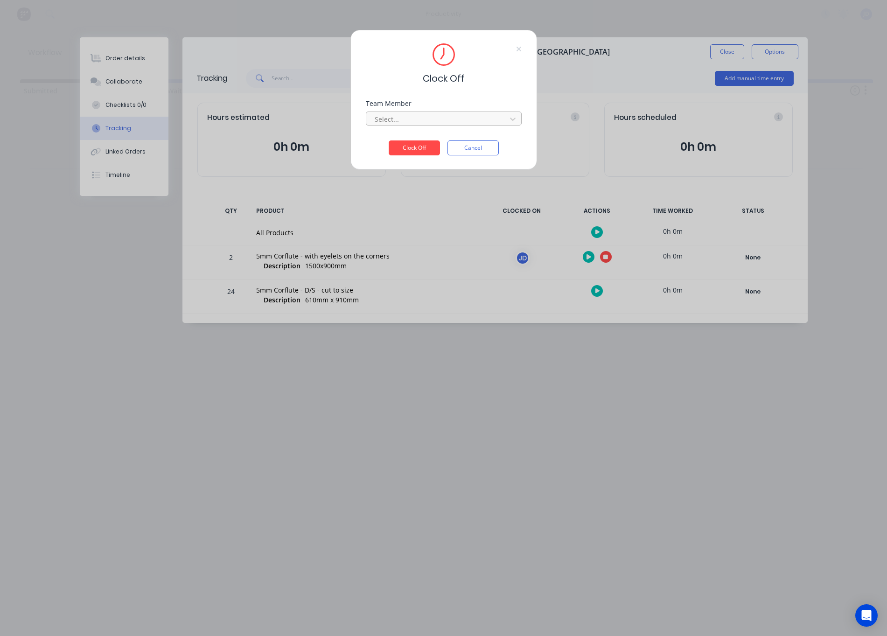
click at [448, 118] on div at bounding box center [438, 119] width 128 height 12
click at [423, 142] on div "[PERSON_NAME]" at bounding box center [444, 139] width 156 height 17
click at [409, 152] on button "Clock Off" at bounding box center [413, 147] width 51 height 15
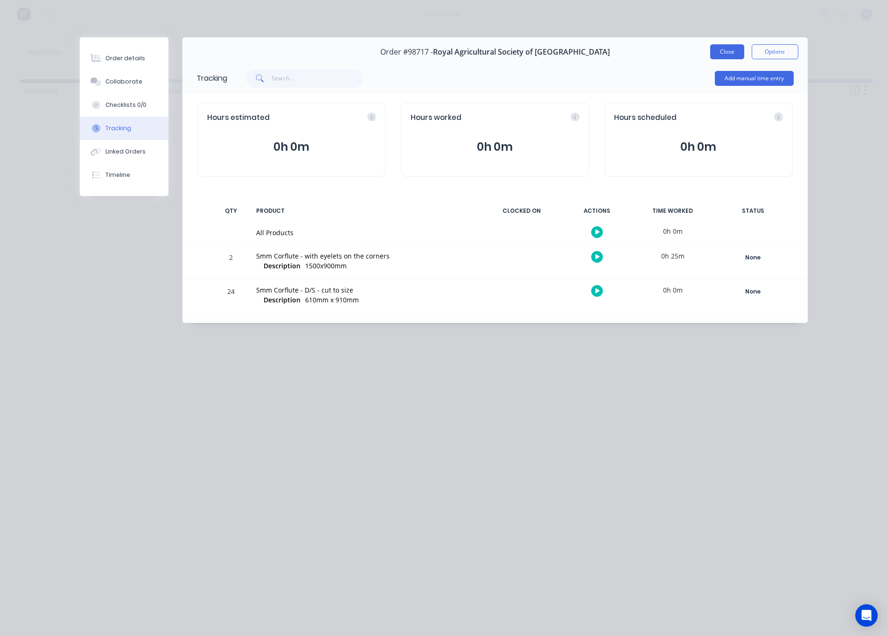
click at [734, 55] on button "Close" at bounding box center [727, 51] width 34 height 15
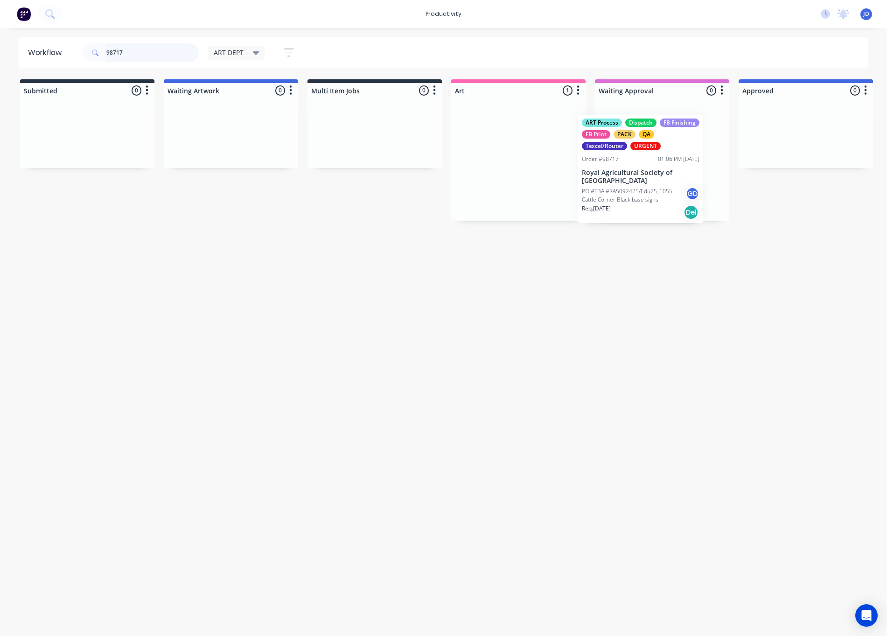
drag, startPoint x: 549, startPoint y: 146, endPoint x: 651, endPoint y: 153, distance: 102.0
